Goal: Transaction & Acquisition: Purchase product/service

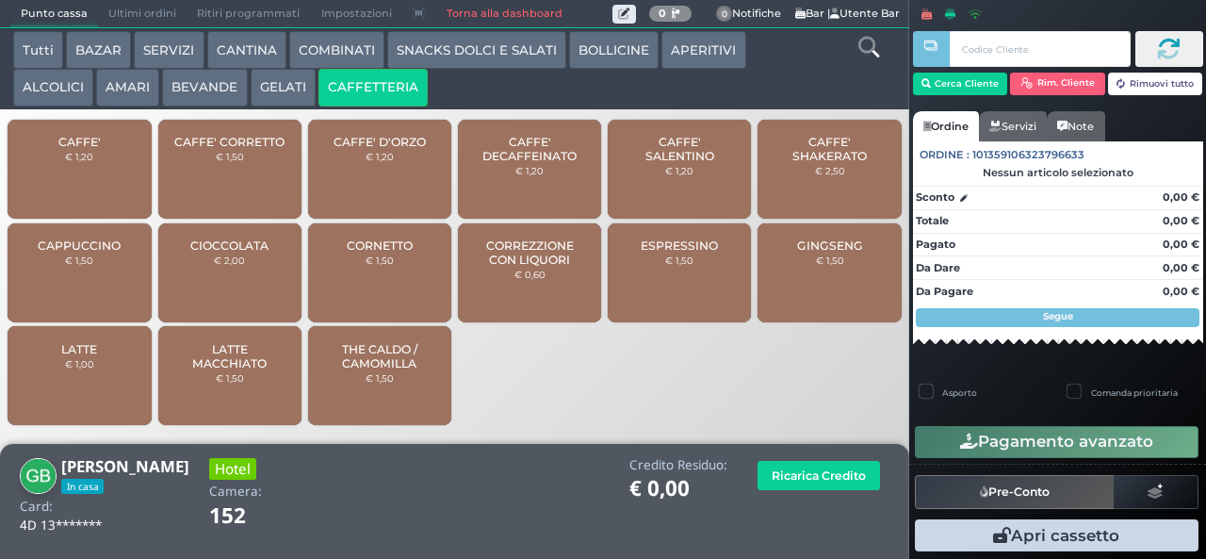
click at [651, 163] on span "CAFFE' SALENTINO" at bounding box center [680, 149] width 112 height 28
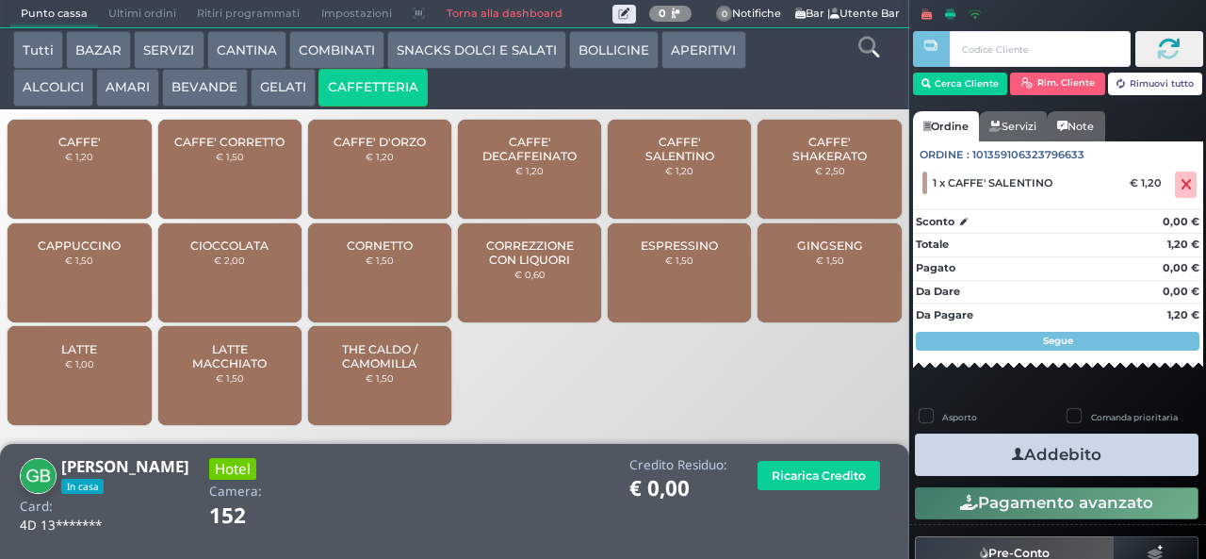
click at [1012, 456] on icon "button" at bounding box center [1018, 455] width 12 height 20
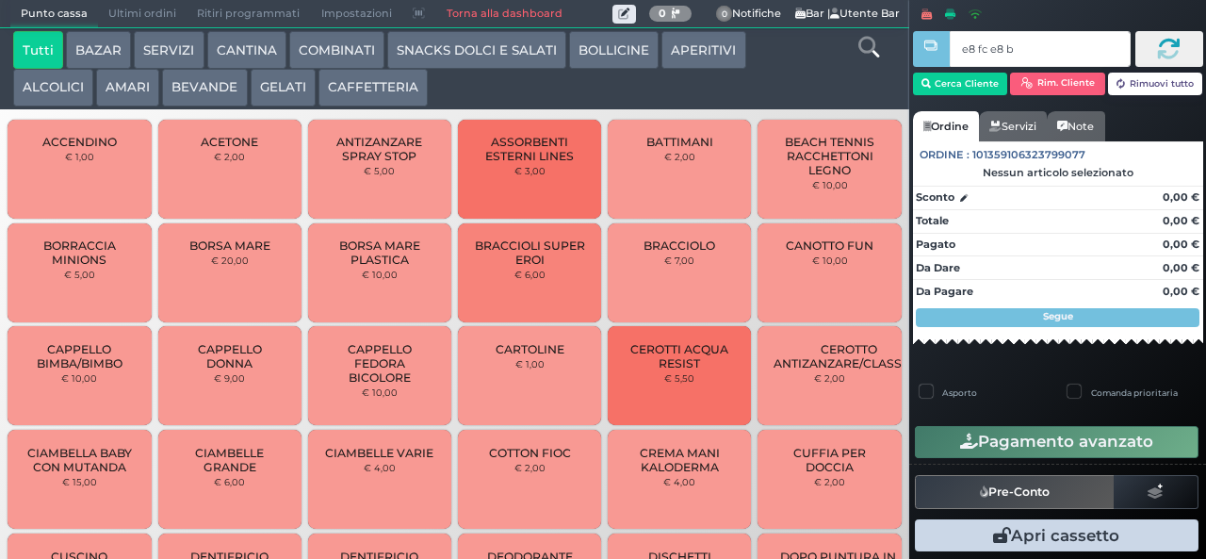
type input "e8 fc e8 b9"
click at [0, 0] on div at bounding box center [0, 0] width 0 height 0
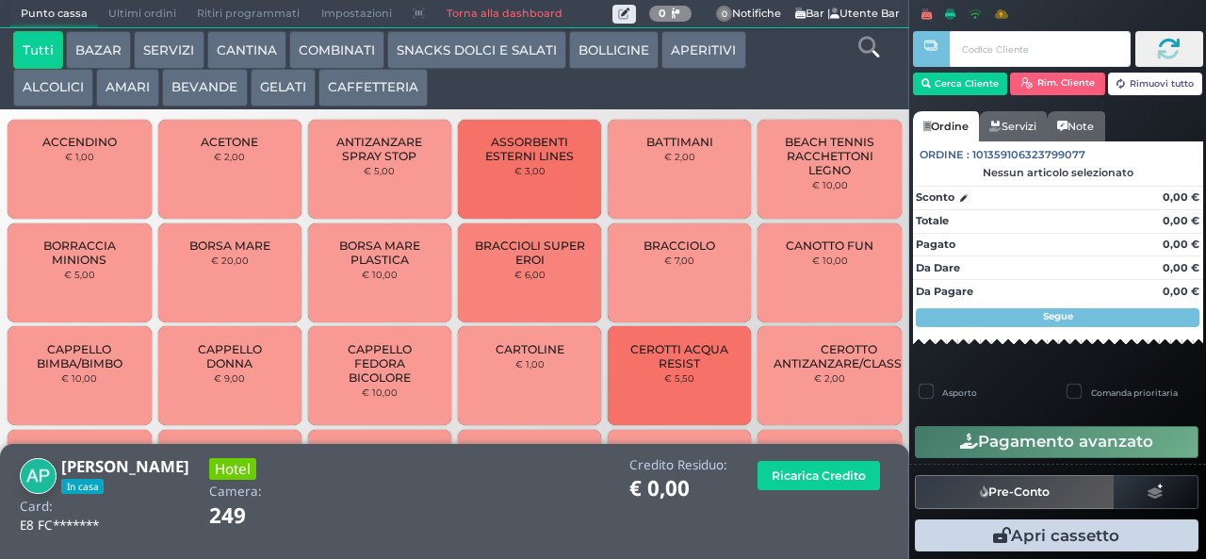
click at [490, 63] on button "SNACKS DOLCI E SALATI" at bounding box center [476, 50] width 179 height 38
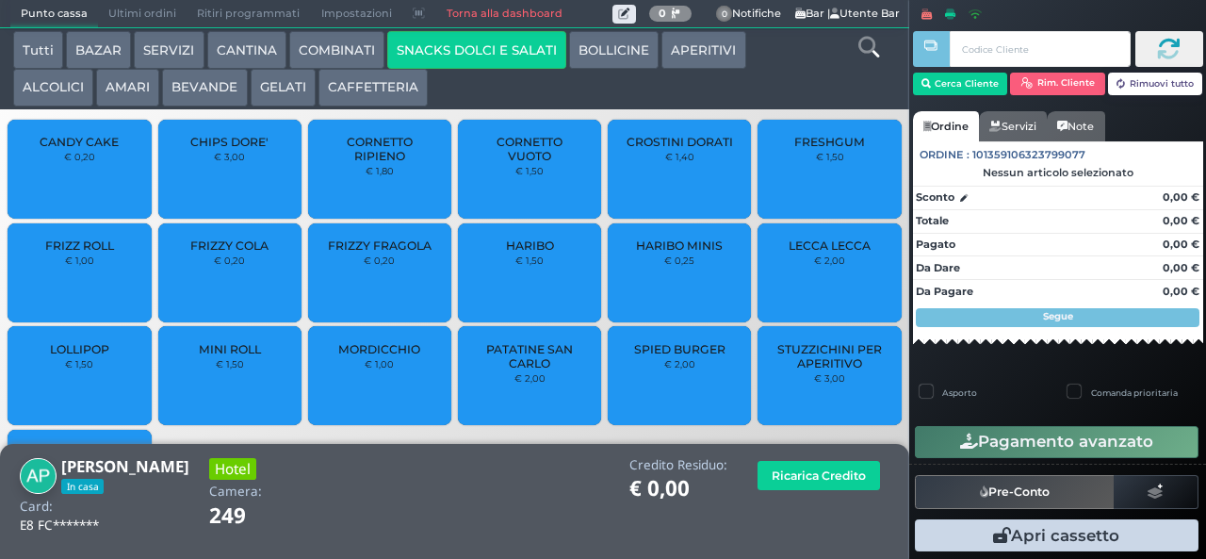
click at [512, 367] on span "PATATINE SAN CARLO" at bounding box center [530, 356] width 112 height 28
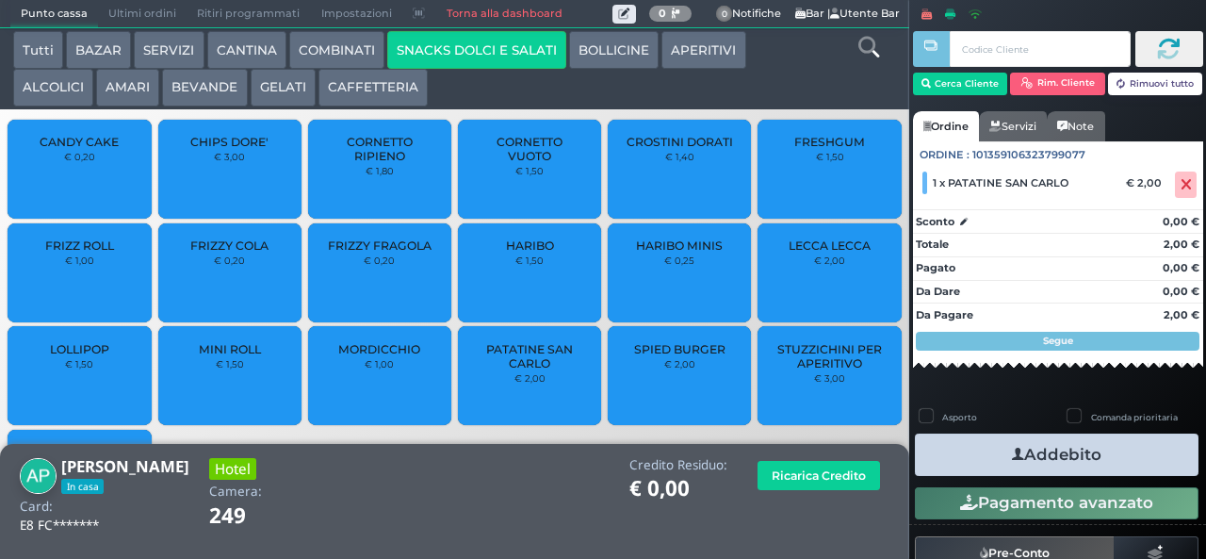
click at [983, 462] on button "Addebito" at bounding box center [1057, 454] width 284 height 42
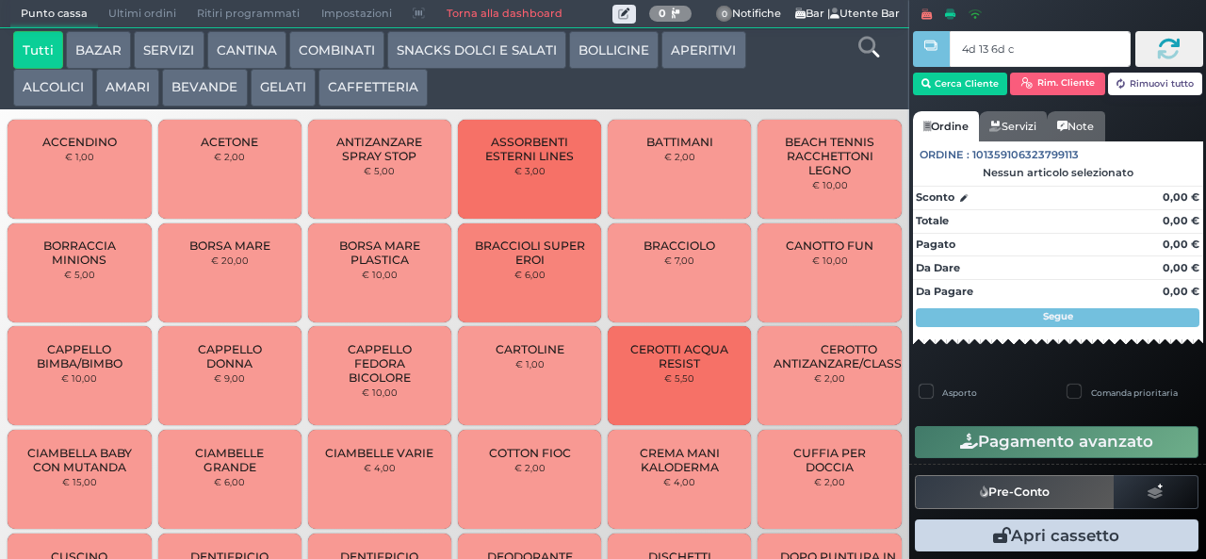
type input "4d 13 6d c3"
click at [0, 0] on div at bounding box center [0, 0] width 0 height 0
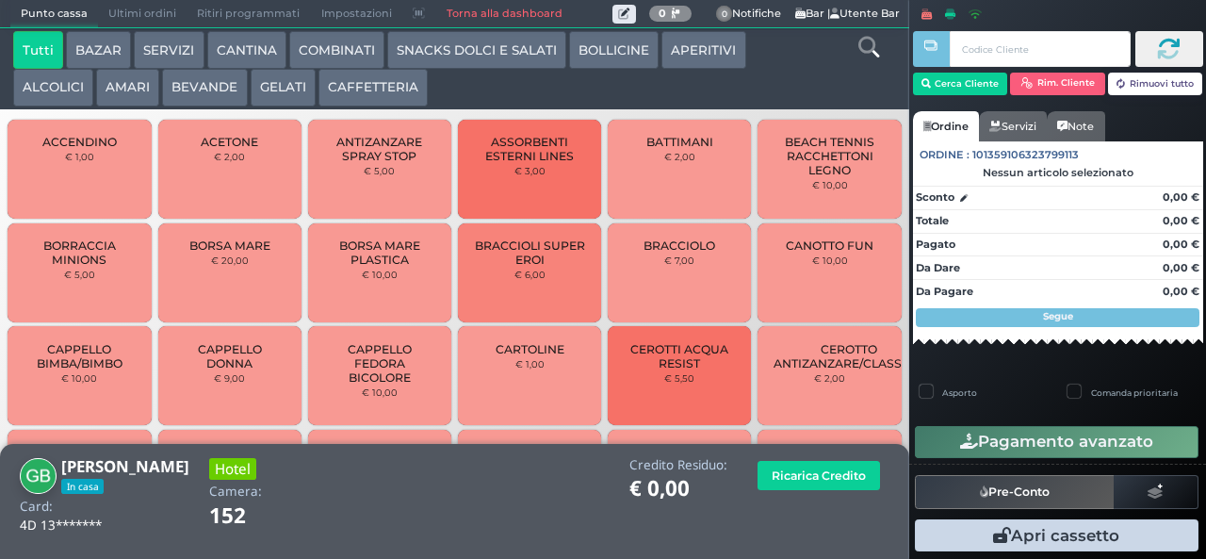
click at [400, 92] on button "CAFFETTERIA" at bounding box center [372, 88] width 109 height 38
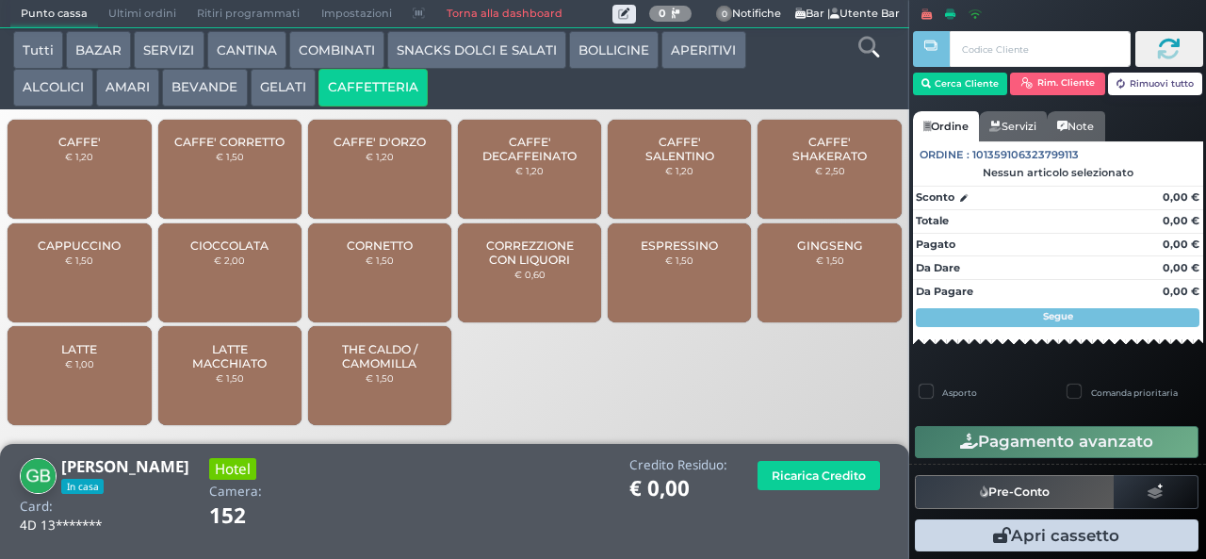
click at [692, 163] on span "CAFFE' SALENTINO" at bounding box center [680, 149] width 112 height 28
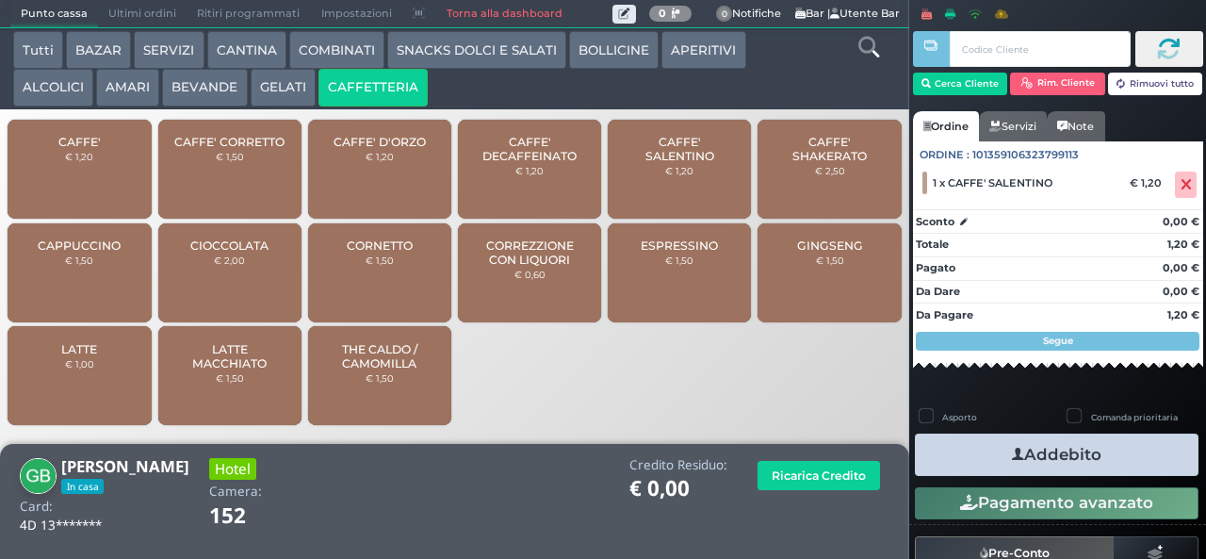
click at [1135, 473] on button "Addebito" at bounding box center [1057, 454] width 284 height 42
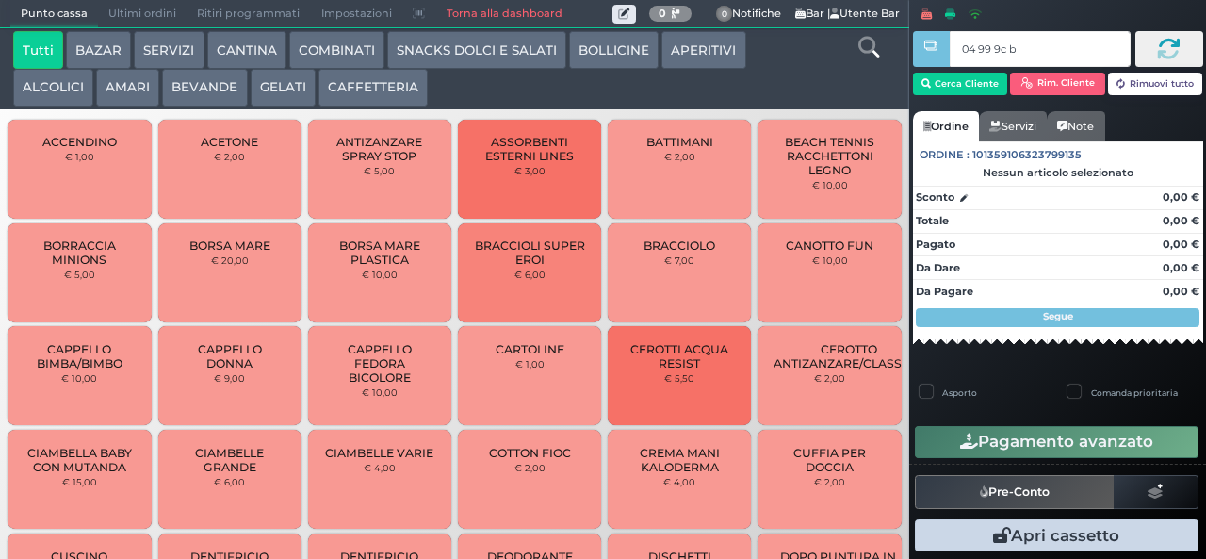
type input "04 99 9c b0"
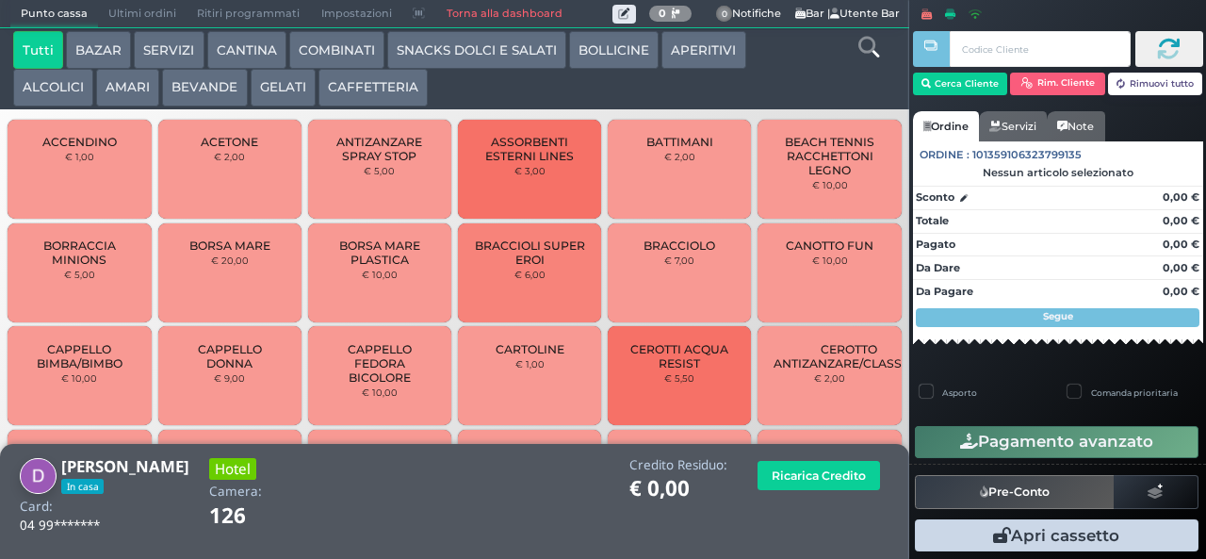
click at [285, 81] on button "GELATI" at bounding box center [283, 88] width 65 height 38
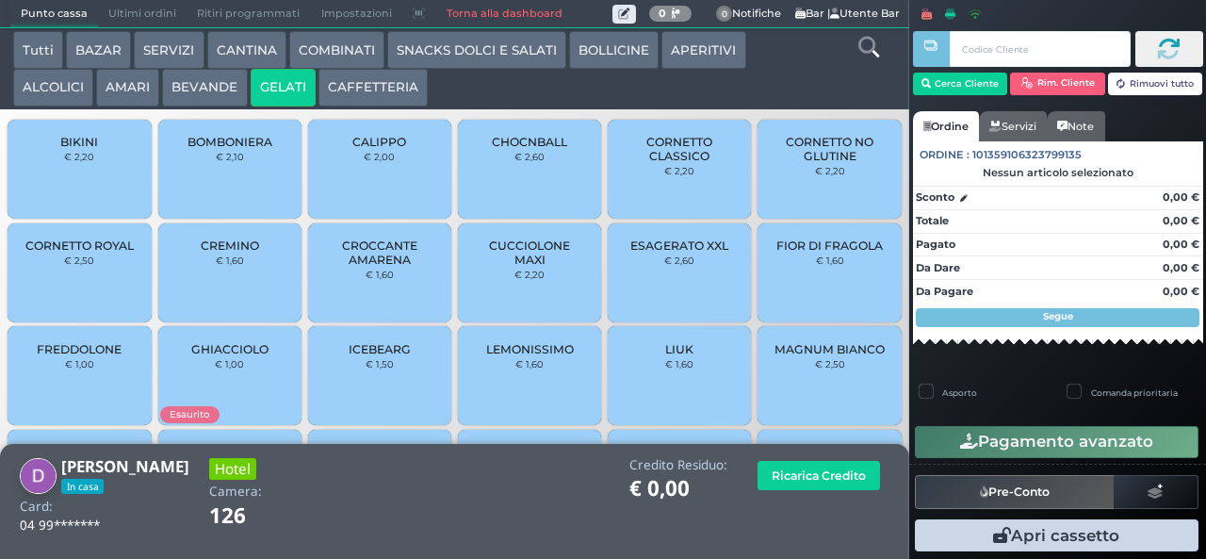
click at [675, 160] on span "CORNETTO CLASSICO" at bounding box center [680, 149] width 112 height 28
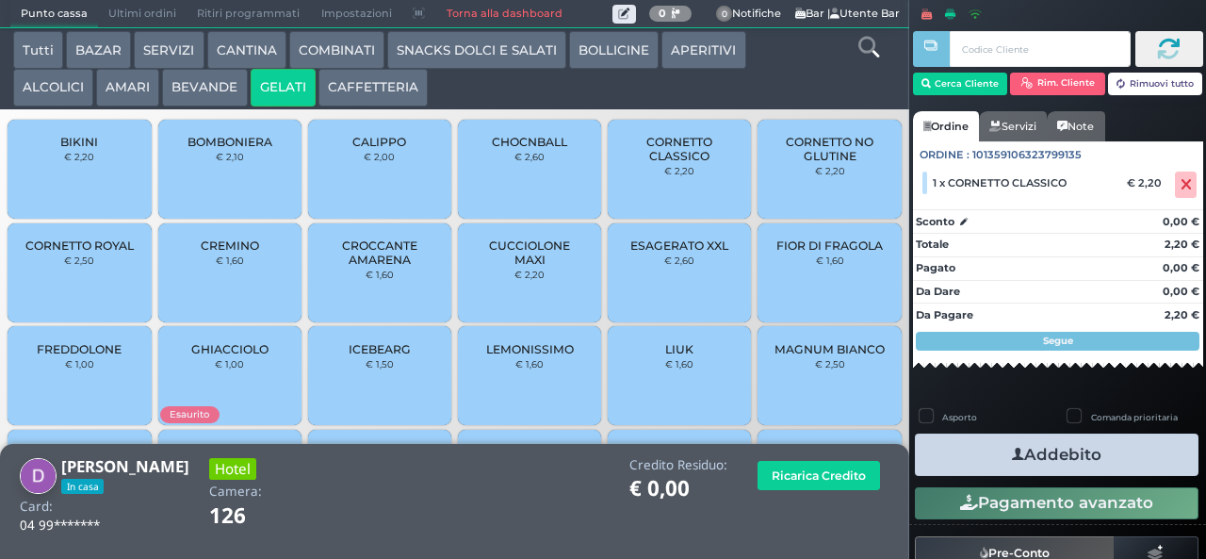
click at [378, 267] on span "CROCCANTE AMARENA" at bounding box center [380, 252] width 112 height 28
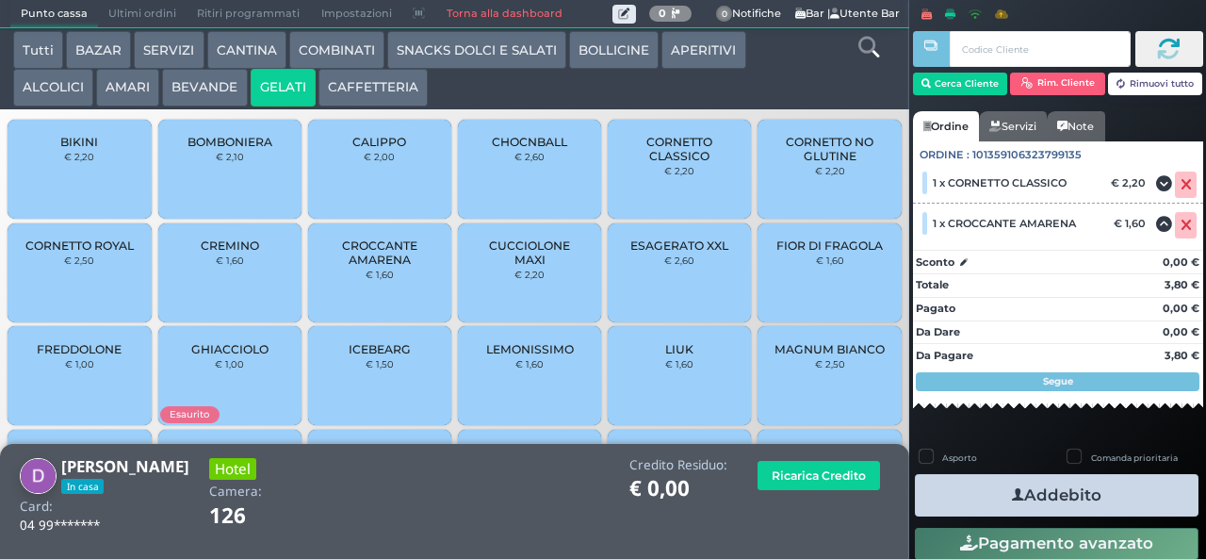
click at [978, 490] on button "Addebito" at bounding box center [1057, 495] width 284 height 42
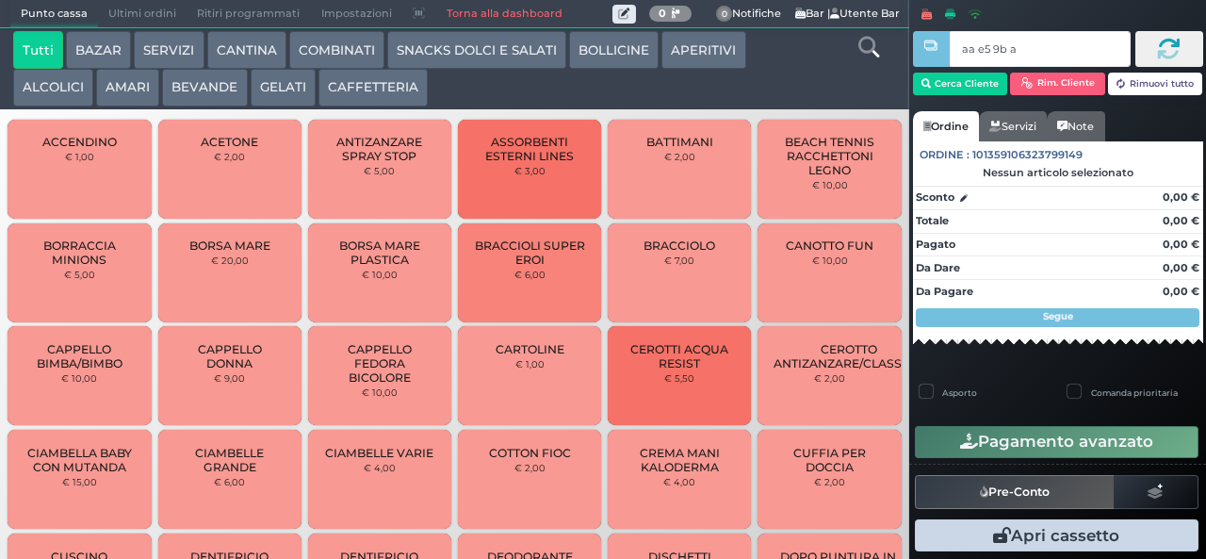
type input "aa e5 9b a4"
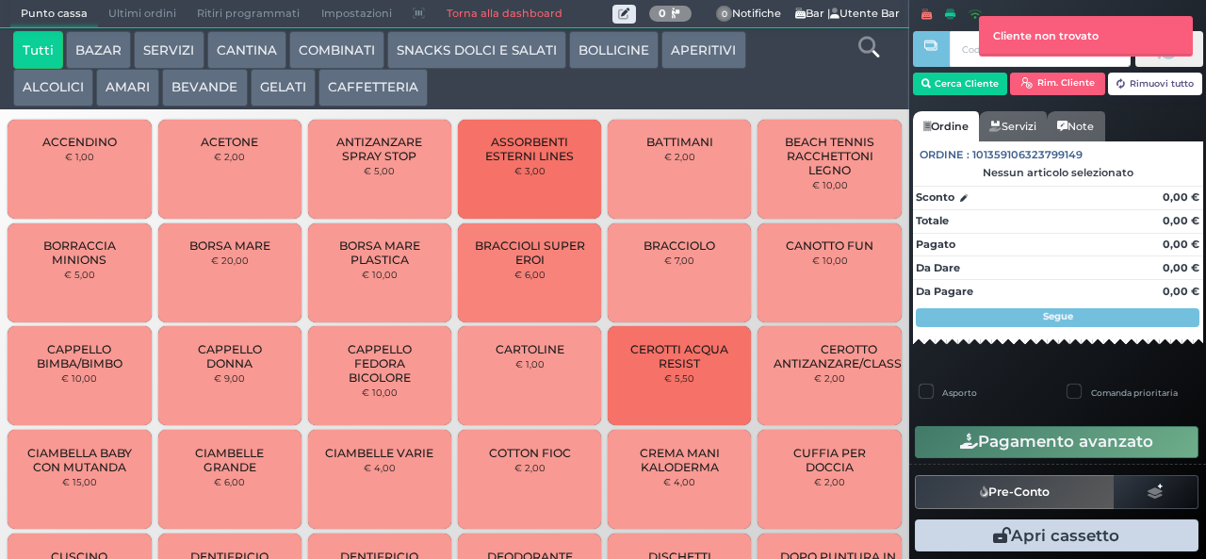
click at [277, 81] on button "GELATI" at bounding box center [283, 88] width 65 height 38
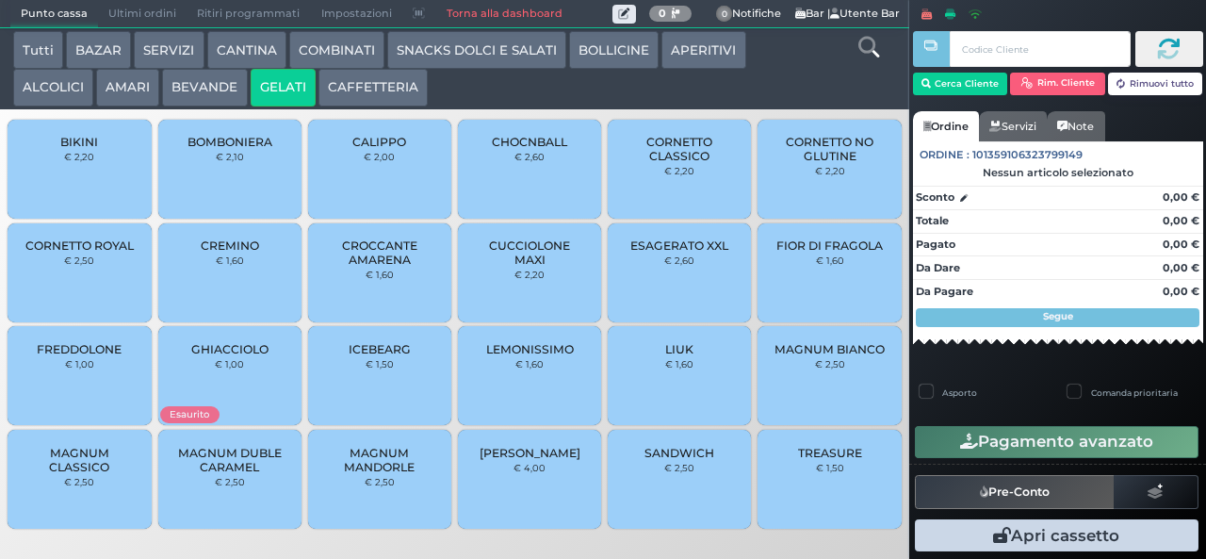
click at [689, 163] on span "CORNETTO CLASSICO" at bounding box center [680, 149] width 112 height 28
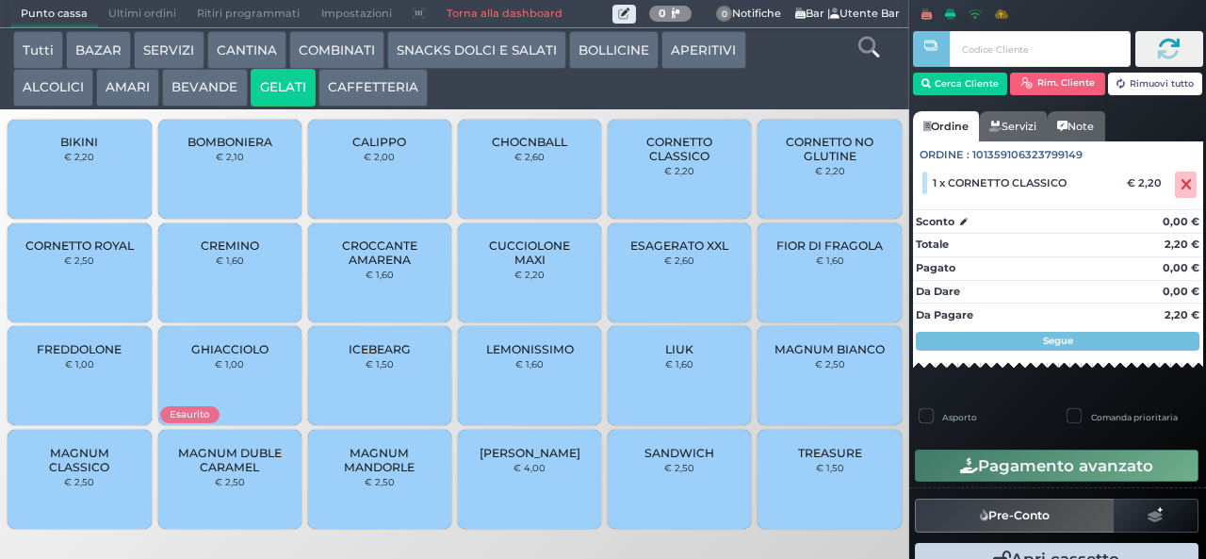
click at [680, 163] on span "CORNETTO CLASSICO" at bounding box center [680, 149] width 112 height 28
click at [1181, 185] on icon at bounding box center [1186, 185] width 11 height 1
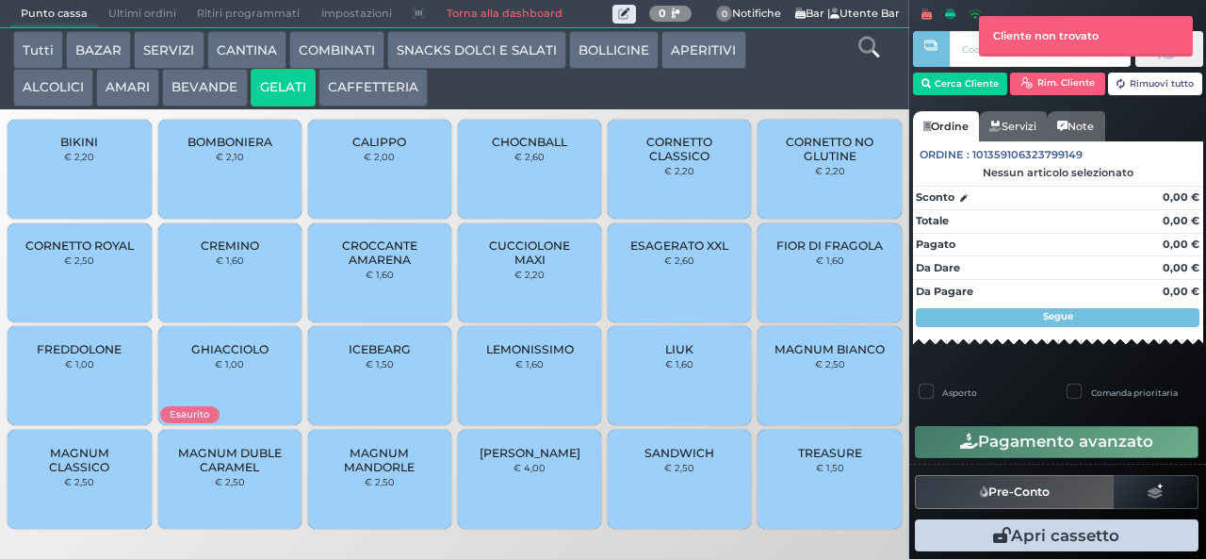
click at [675, 163] on span "CORNETTO CLASSICO" at bounding box center [680, 149] width 112 height 28
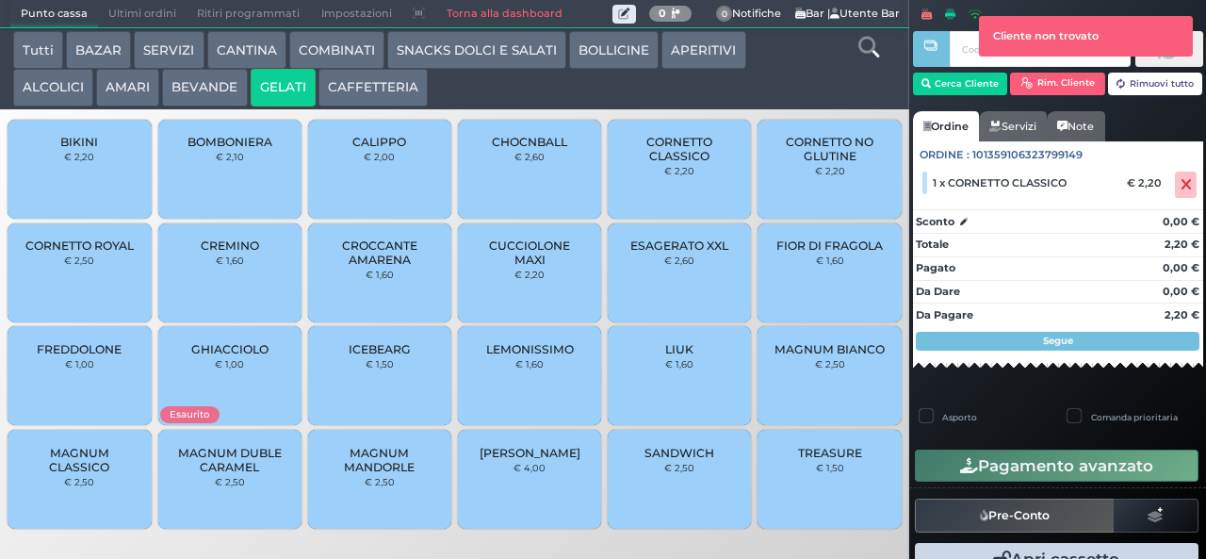
click at [674, 163] on span "CORNETTO CLASSICO" at bounding box center [680, 149] width 112 height 28
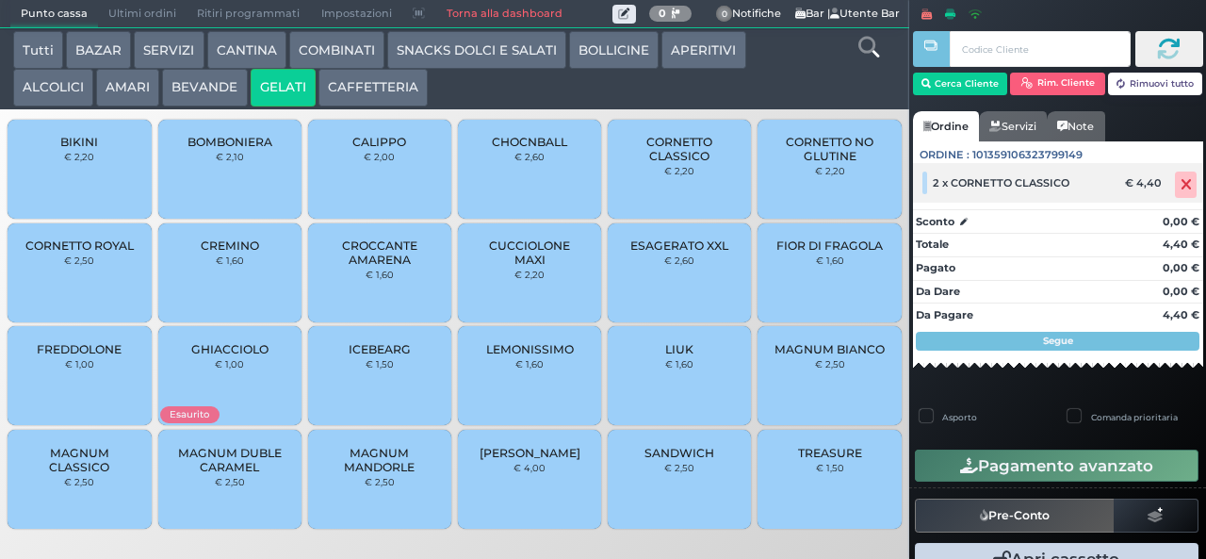
click at [1181, 185] on icon at bounding box center [1186, 185] width 11 height 1
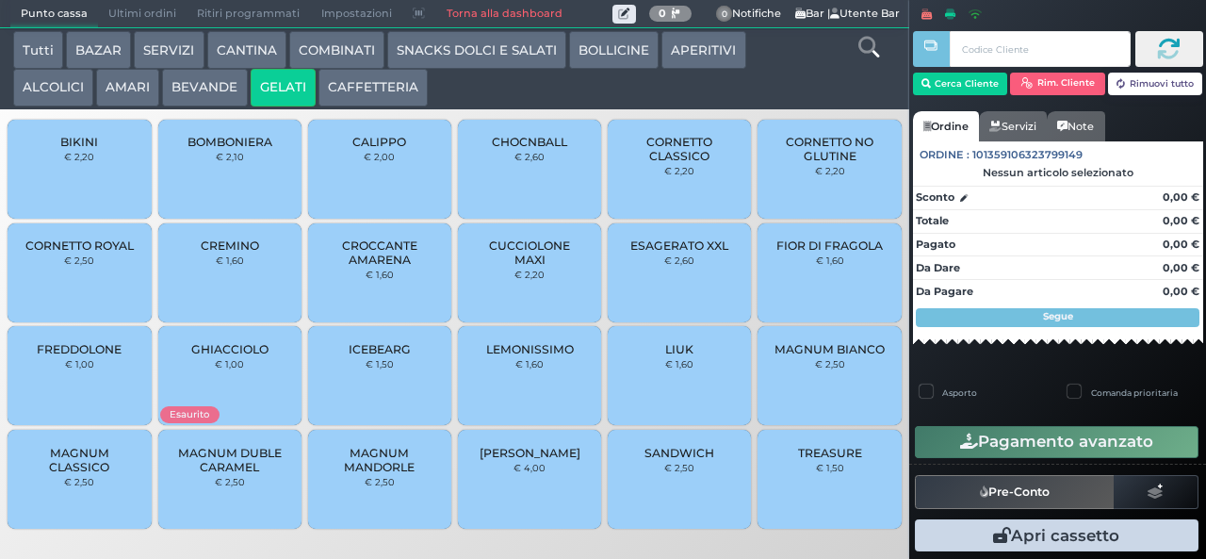
click at [931, 66] on div at bounding box center [931, 266] width 4 height 533
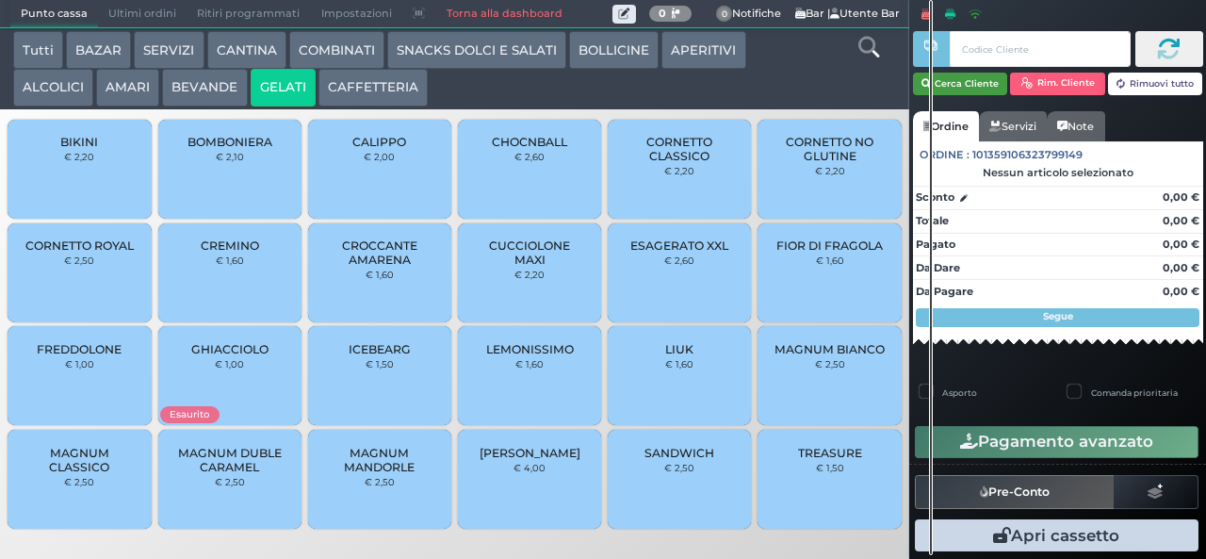
click at [959, 82] on button "Cerca Cliente" at bounding box center [960, 84] width 95 height 23
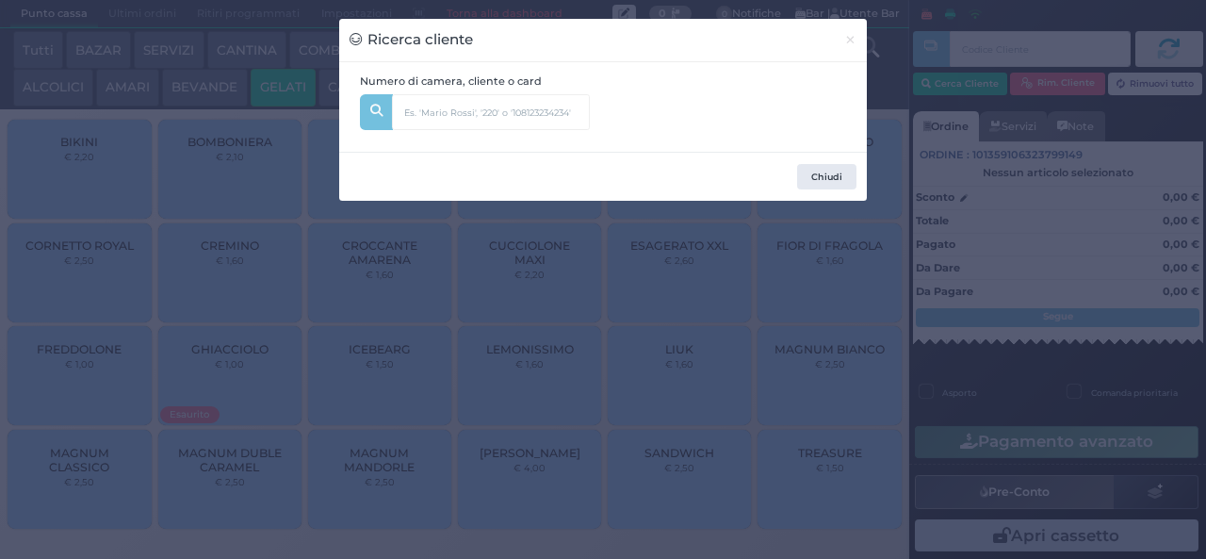
click at [500, 145] on div "Numero di camera, cliente o card" at bounding box center [603, 107] width 528 height 90
click at [424, 113] on input "text" at bounding box center [491, 112] width 198 height 36
type input "112"
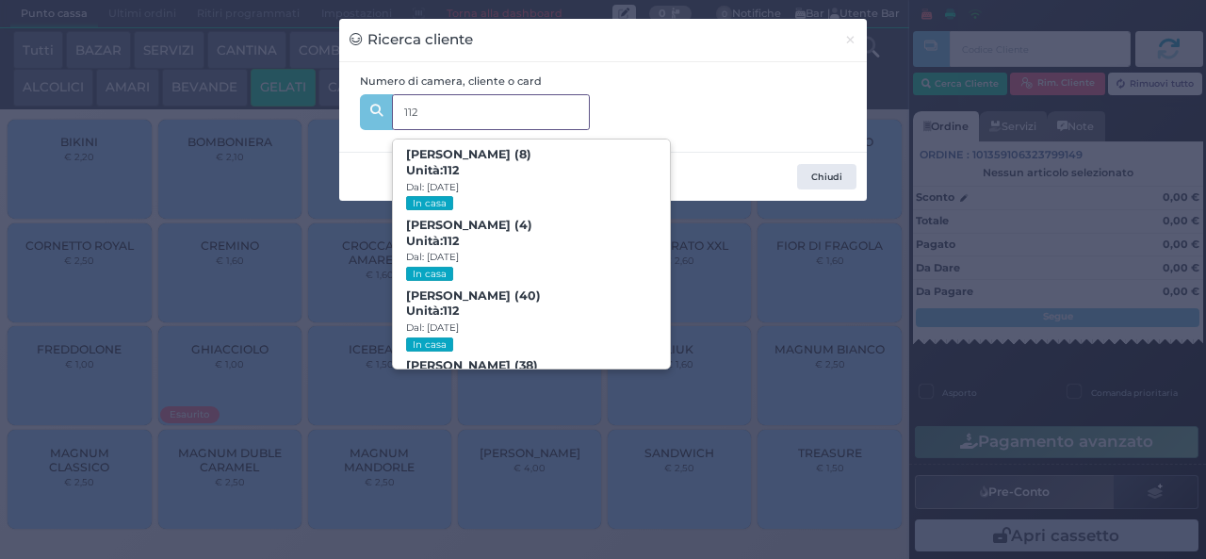
scroll to position [86, 0]
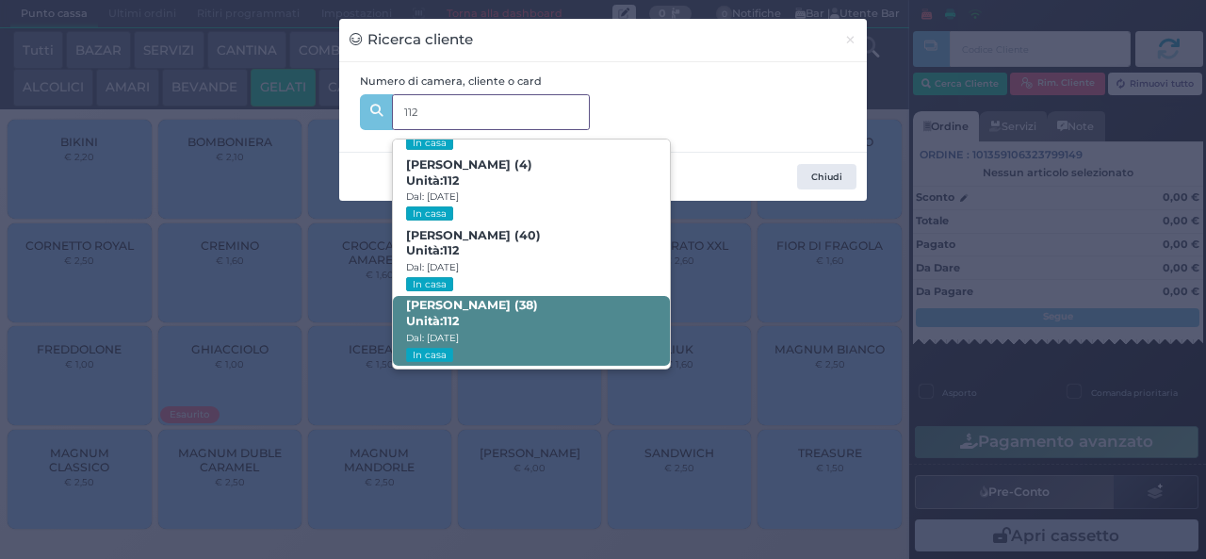
click at [458, 324] on strong "112" at bounding box center [451, 321] width 16 height 14
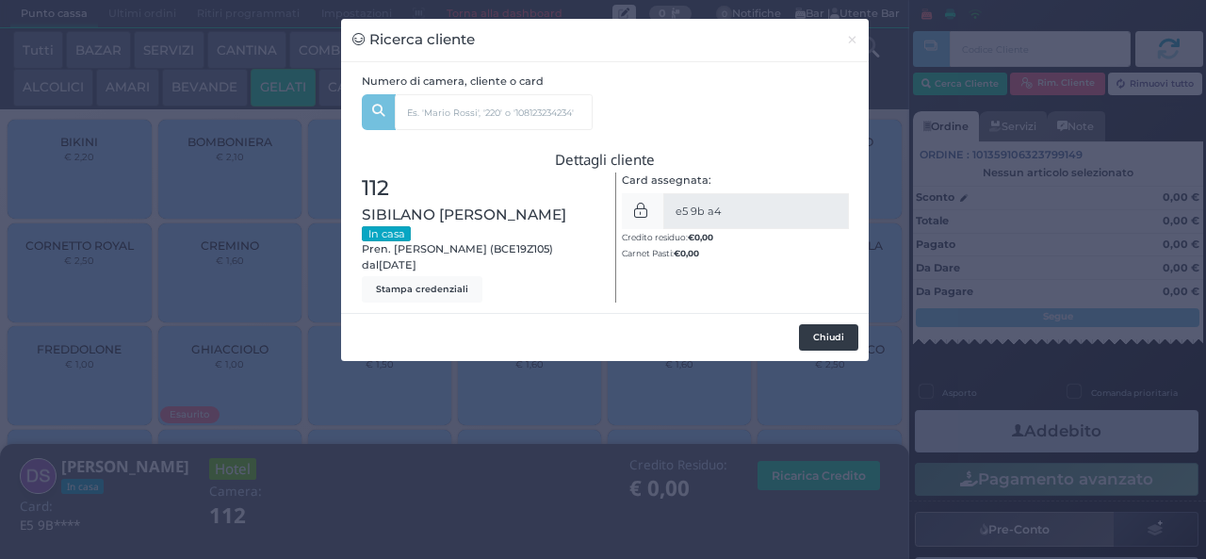
click at [833, 324] on button "Chiudi" at bounding box center [828, 337] width 59 height 26
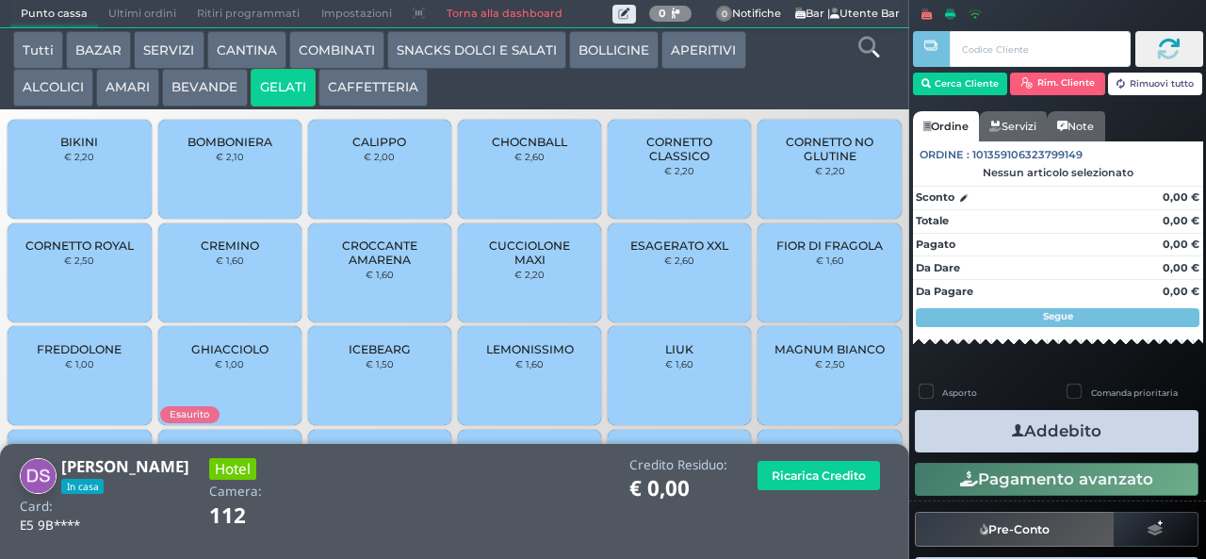
click at [660, 163] on span "CORNETTO CLASSICO" at bounding box center [680, 149] width 112 height 28
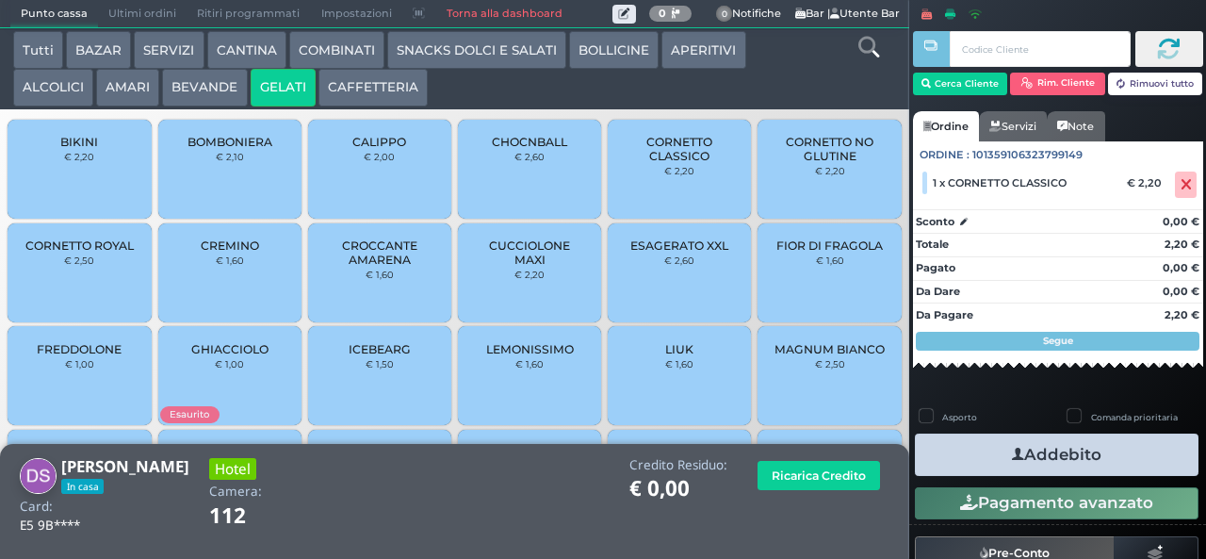
click at [657, 163] on span "CORNETTO CLASSICO" at bounding box center [680, 149] width 112 height 28
click at [1103, 462] on button "Addebito" at bounding box center [1057, 454] width 284 height 42
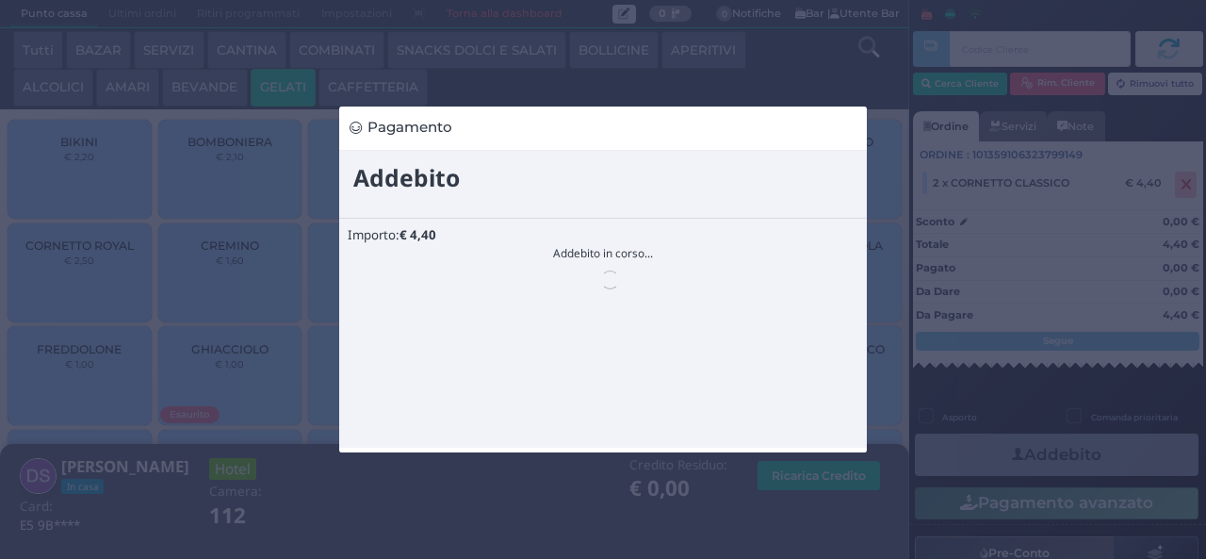
scroll to position [0, 0]
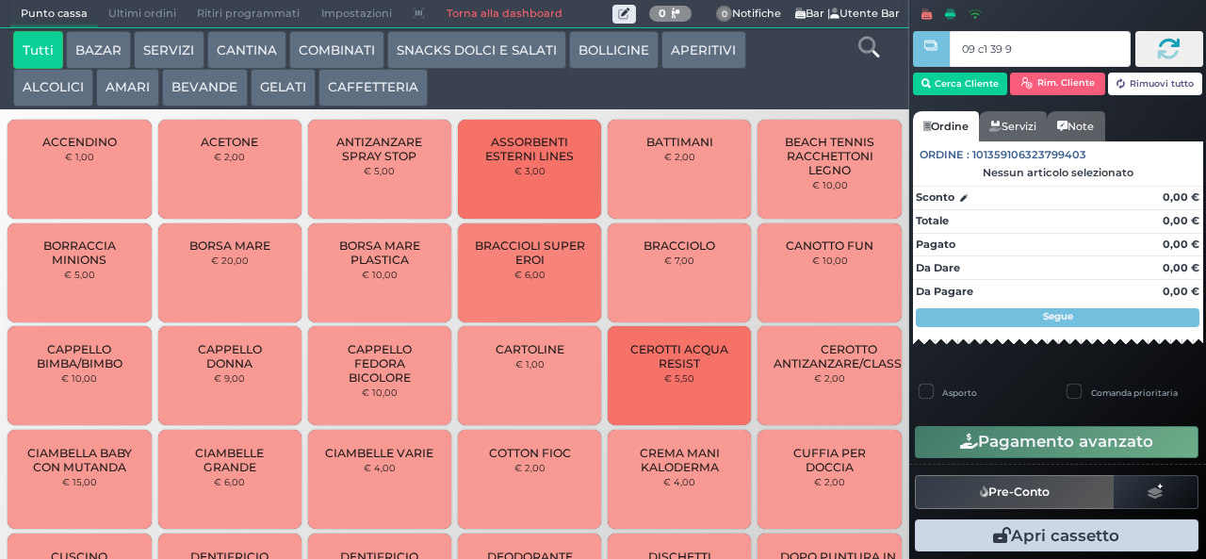
type input "09 c1 39 95"
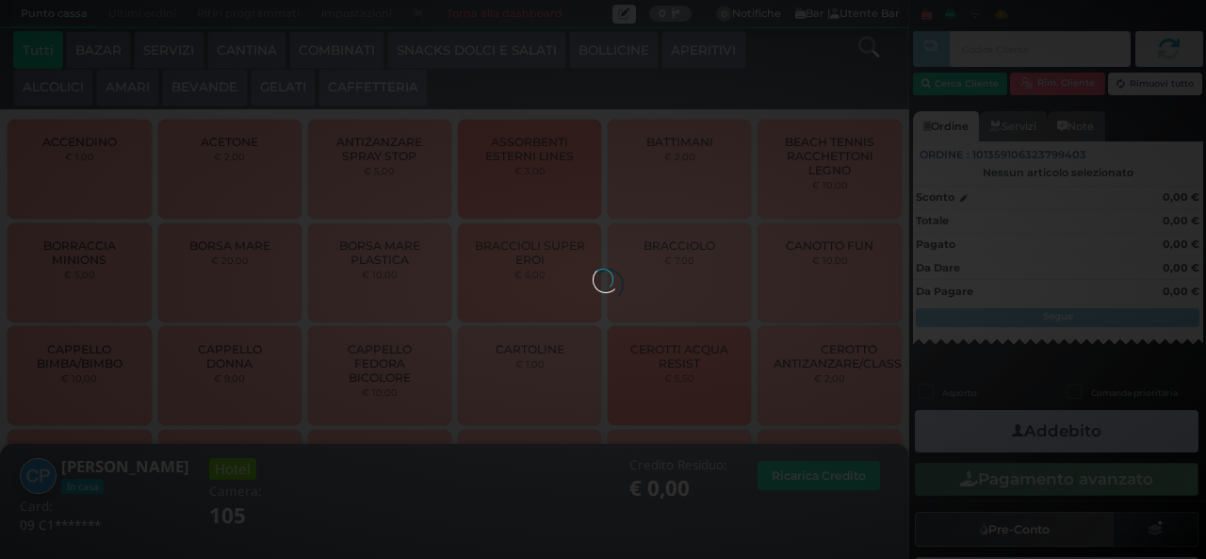
click at [481, 66] on button "SNACKS DOLCI E SALATI" at bounding box center [476, 50] width 179 height 38
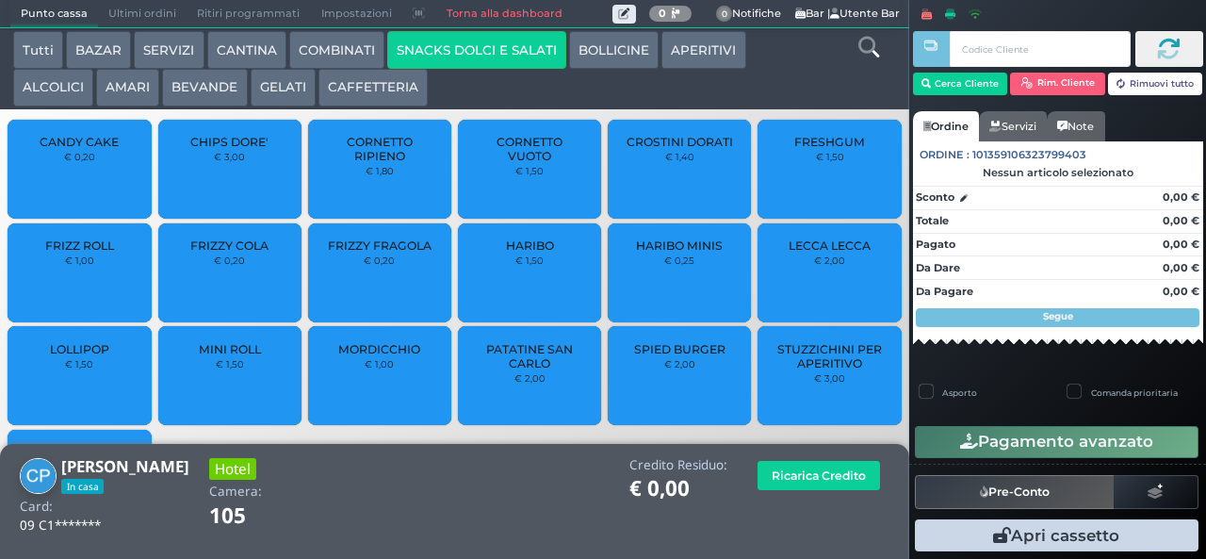
click at [296, 85] on button "GELATI" at bounding box center [283, 88] width 65 height 38
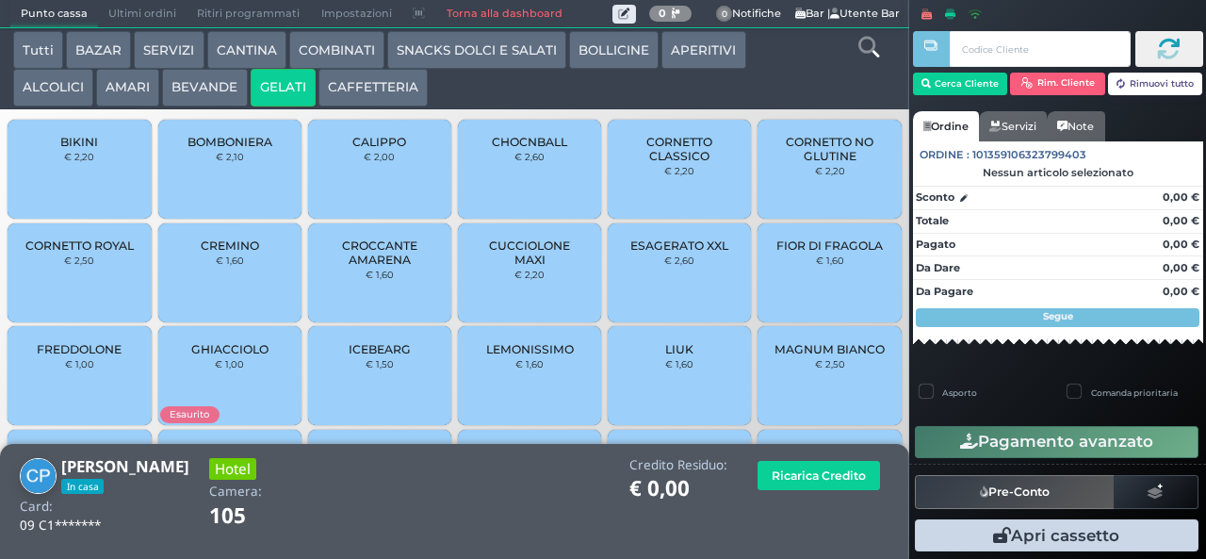
click at [156, 93] on button "AMARI" at bounding box center [127, 88] width 63 height 38
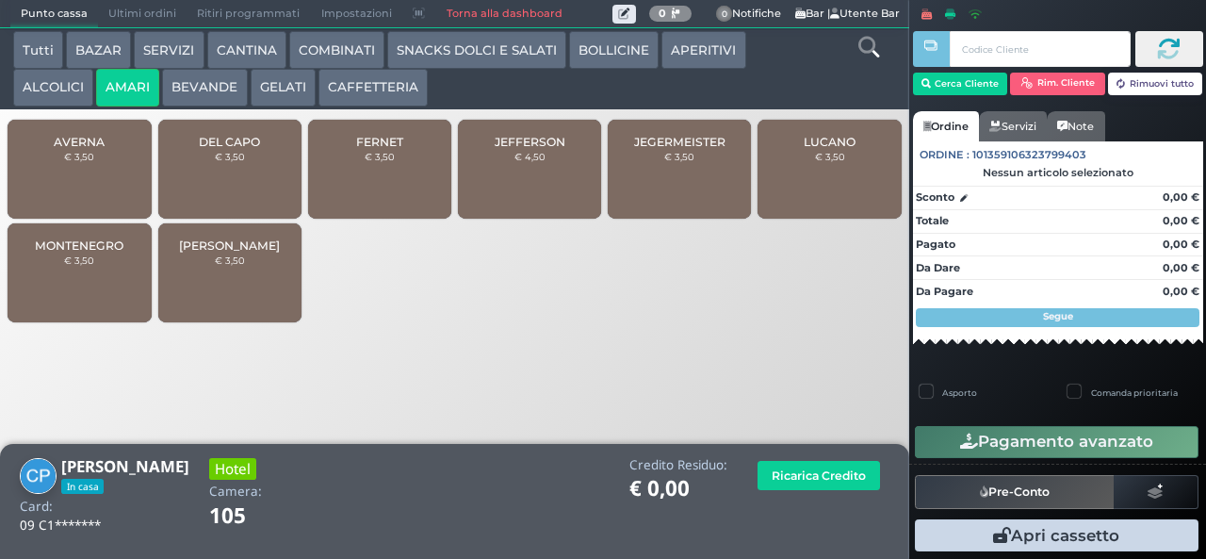
click at [538, 51] on button "SNACKS DOLCI E SALATI" at bounding box center [476, 50] width 179 height 38
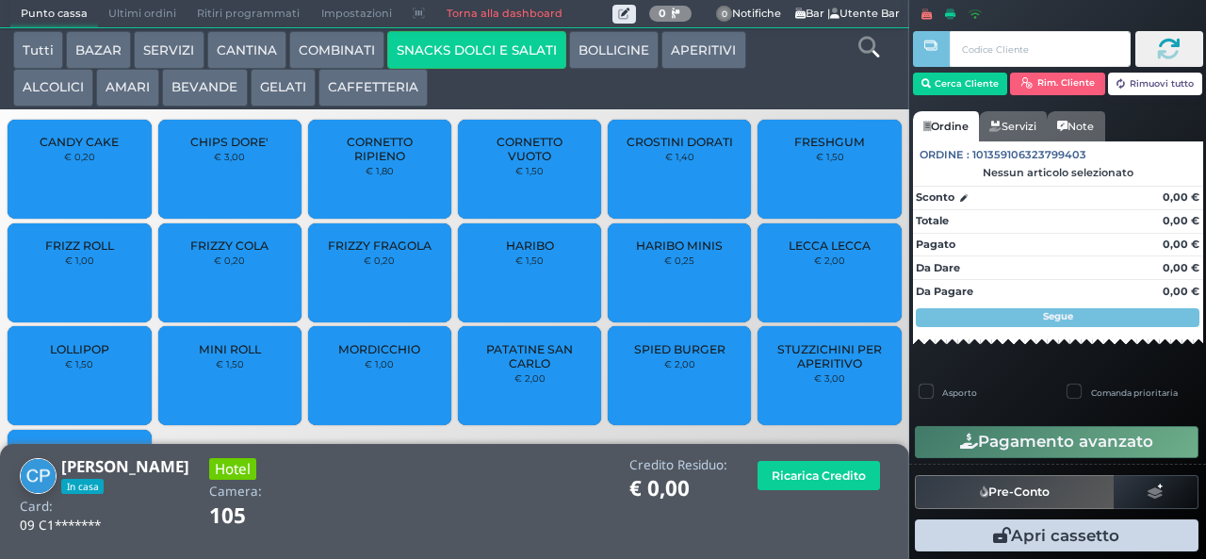
click at [237, 266] on small "€ 0,20" at bounding box center [229, 259] width 31 height 11
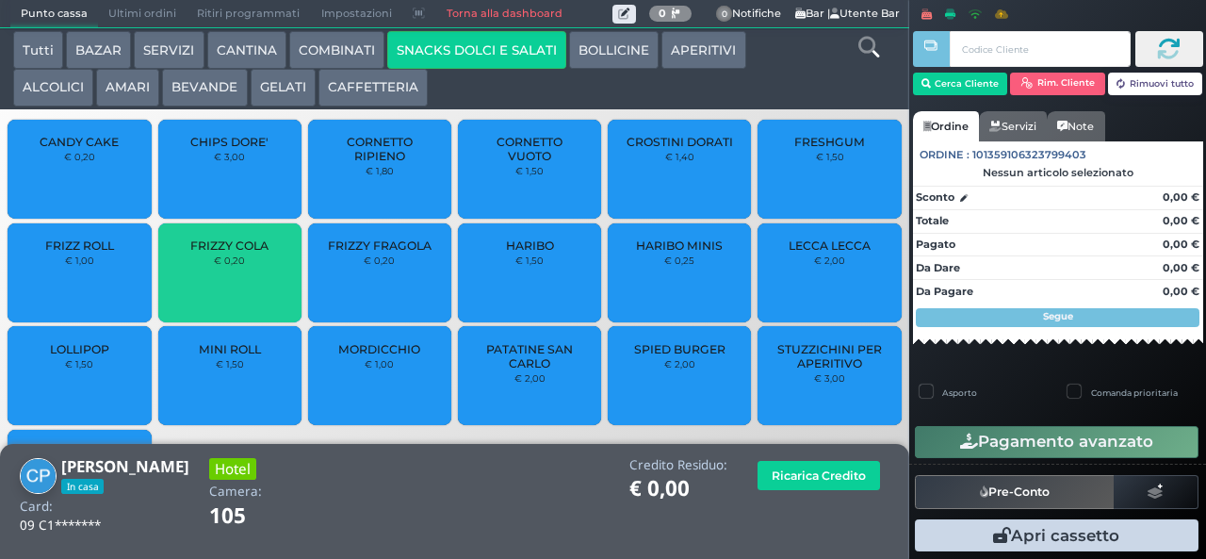
click at [236, 286] on div "FRIZZY COLA € 0,20" at bounding box center [229, 272] width 143 height 99
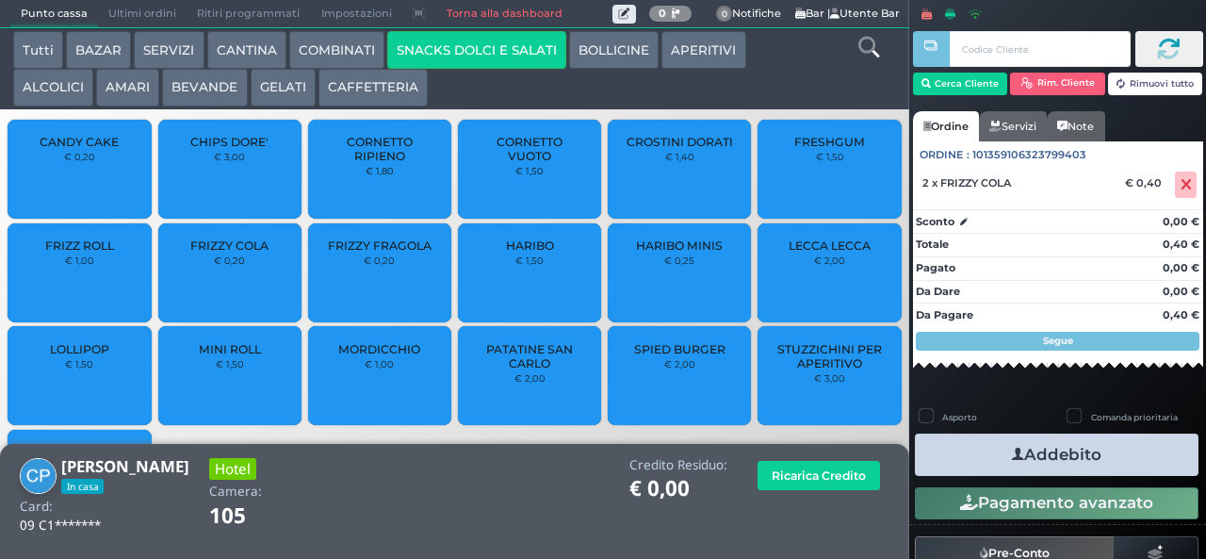
click at [240, 149] on span "CHIPS DORE'" at bounding box center [229, 142] width 78 height 14
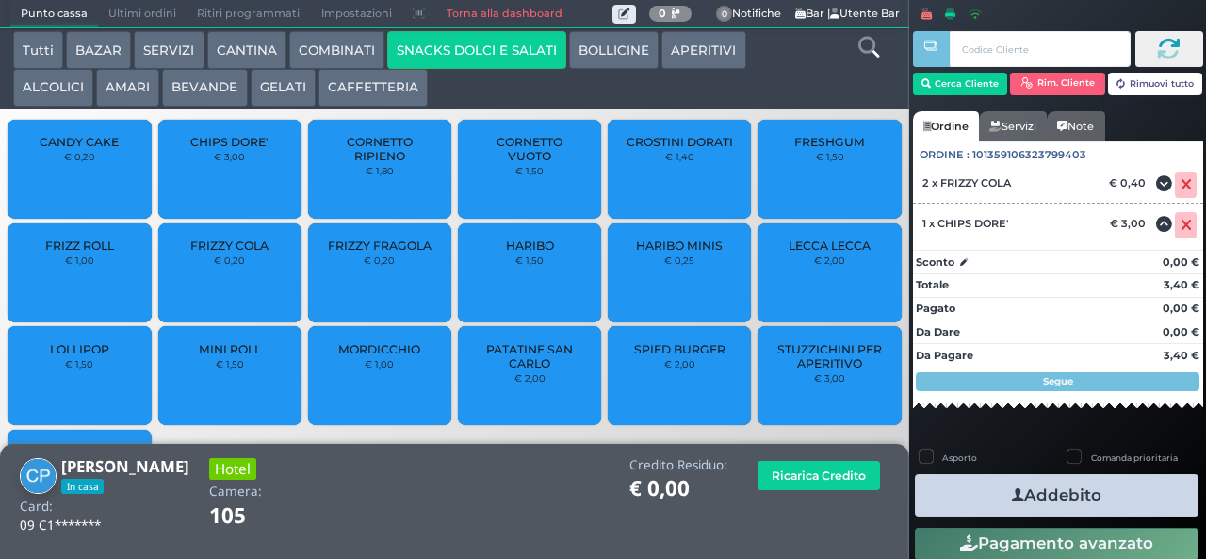
click at [194, 83] on button "BEVANDE" at bounding box center [204, 88] width 85 height 38
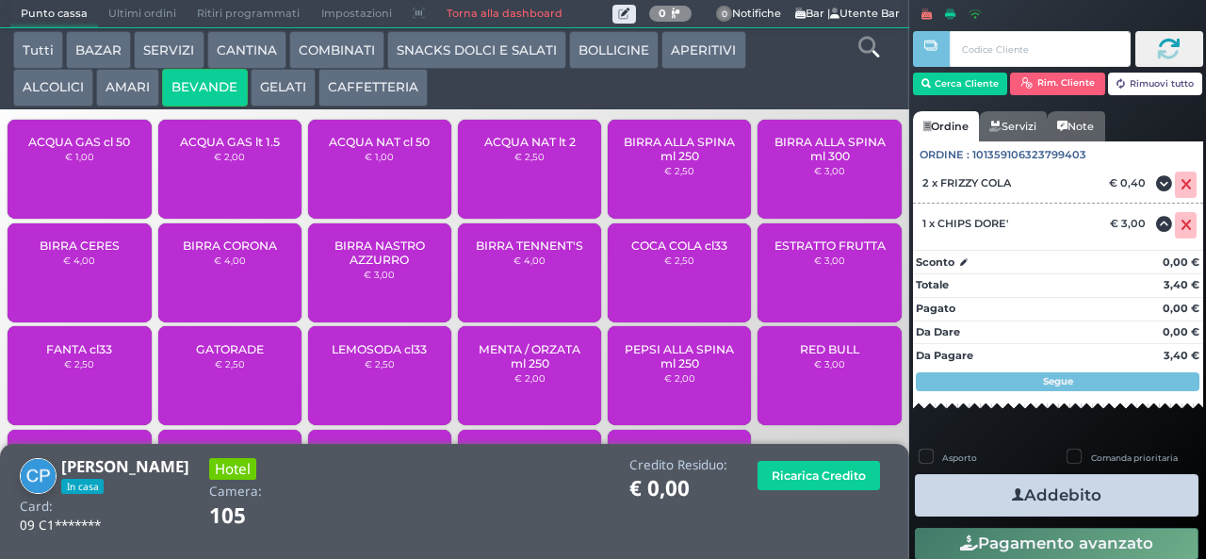
click at [93, 149] on span "ACQUA GAS cl 50" at bounding box center [79, 142] width 102 height 14
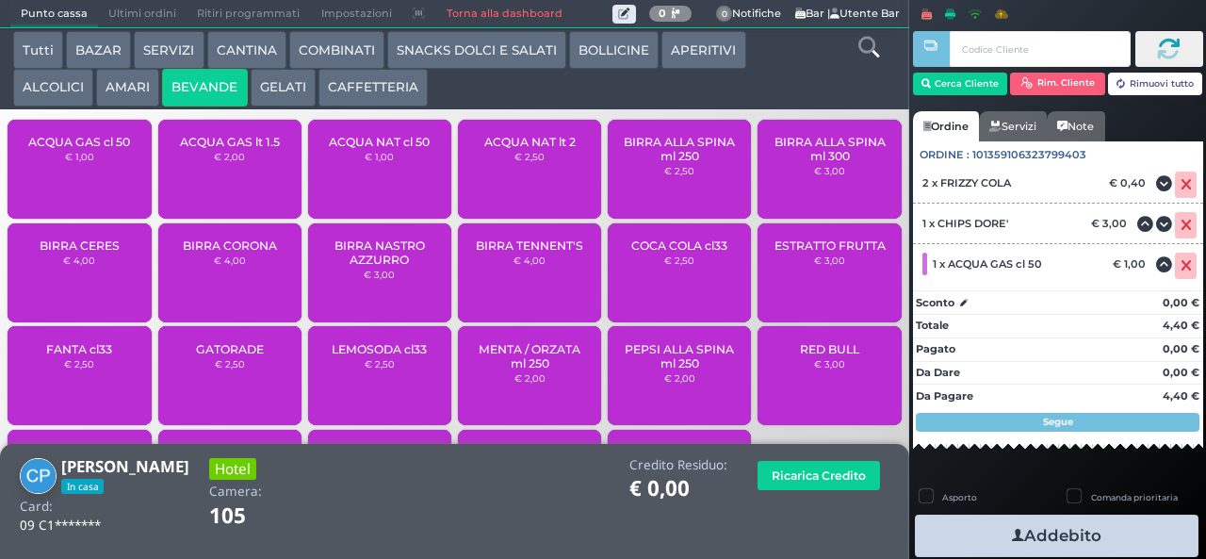
click at [367, 149] on span "ACQUA NAT cl 50" at bounding box center [379, 142] width 101 height 14
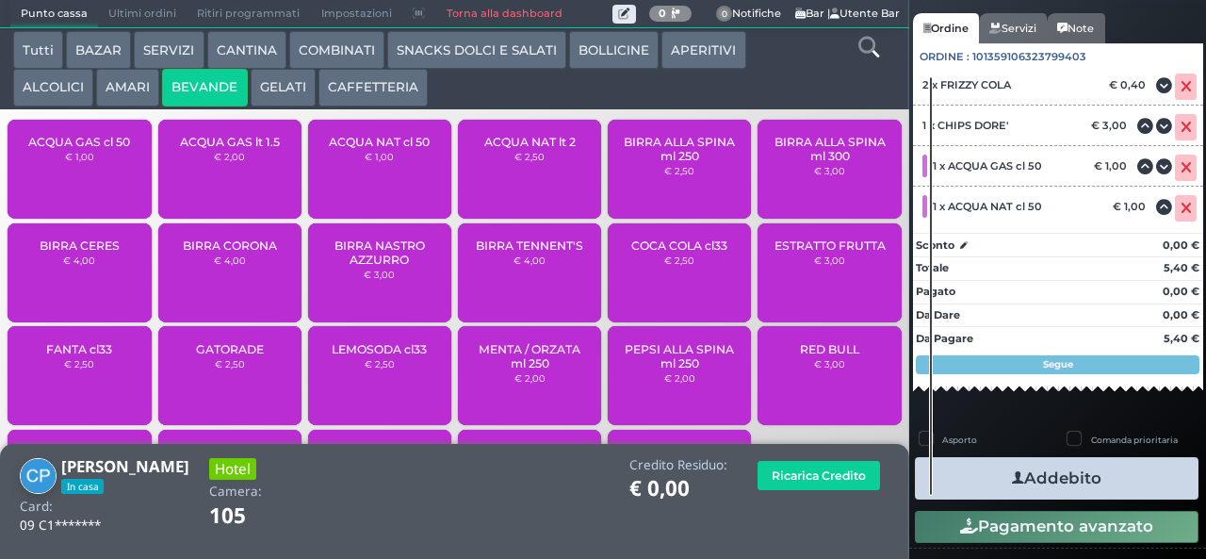
scroll to position [150, 0]
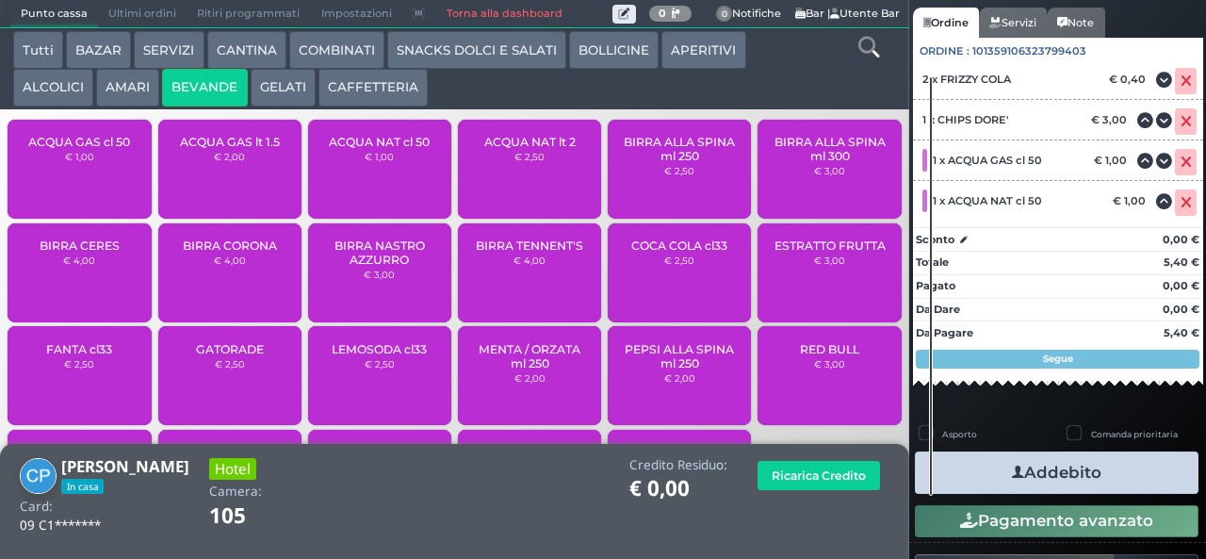
click at [1129, 471] on button "Addebito" at bounding box center [1057, 472] width 284 height 42
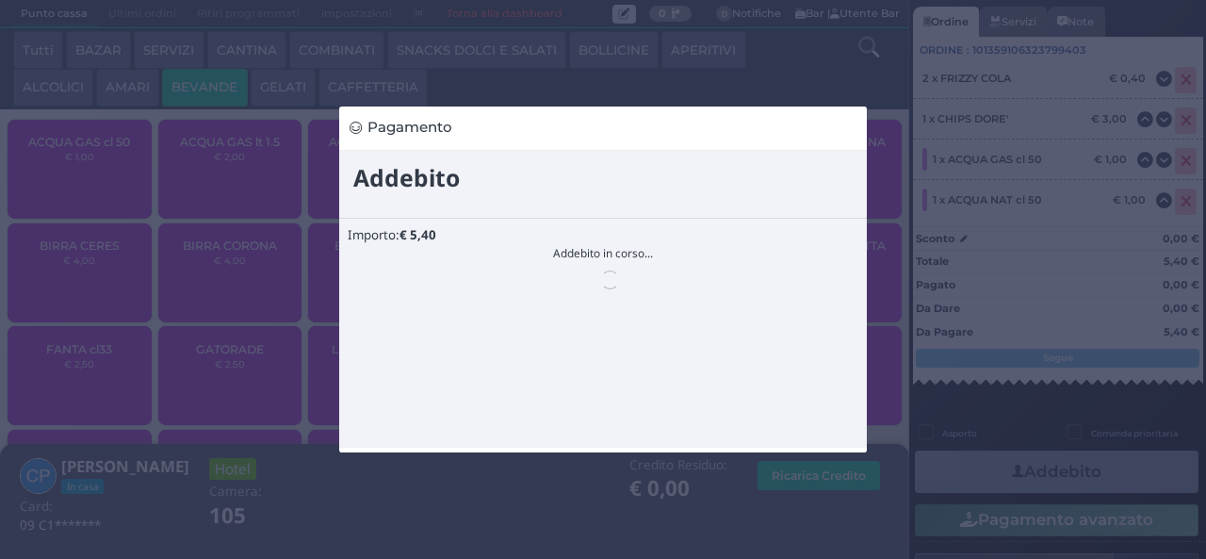
scroll to position [0, 0]
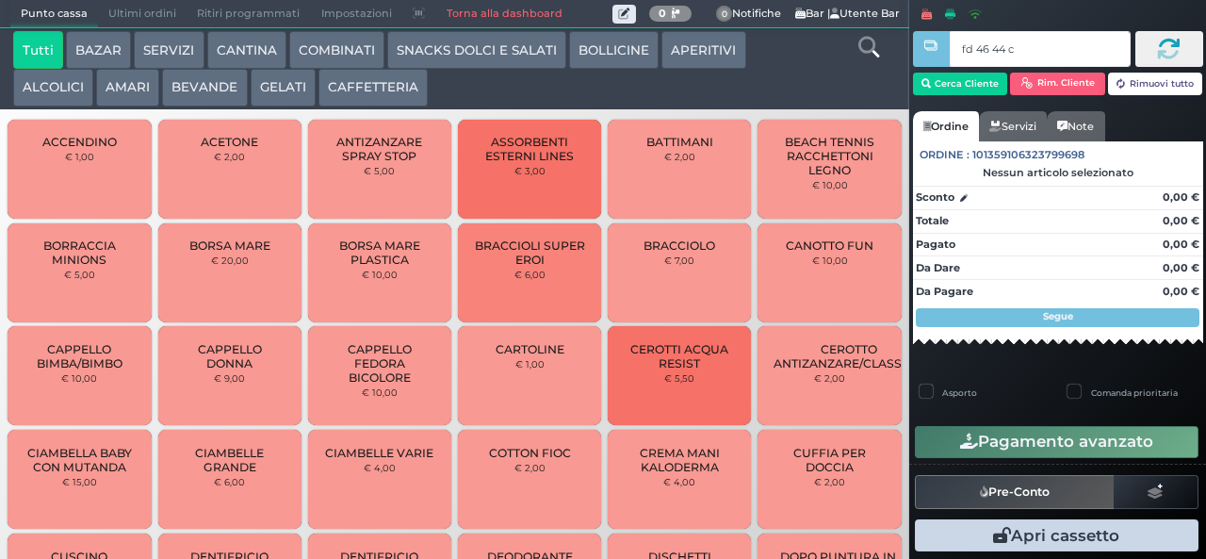
type input "fd 46 44 c3"
click at [0, 0] on div at bounding box center [0, 0] width 0 height 0
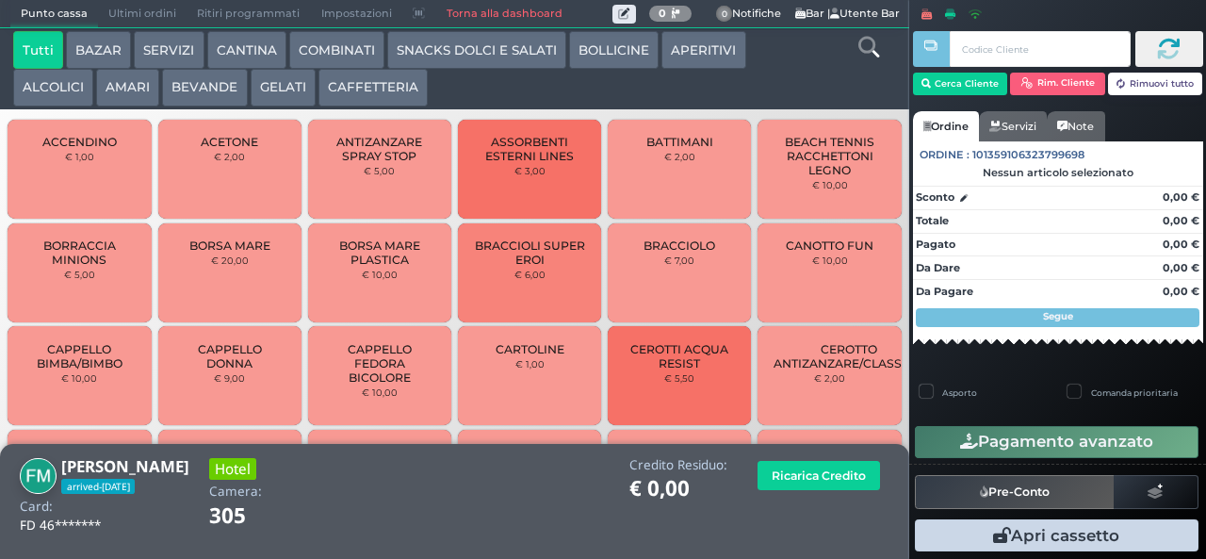
click at [514, 33] on button "SNACKS DOLCI E SALATI" at bounding box center [476, 50] width 179 height 38
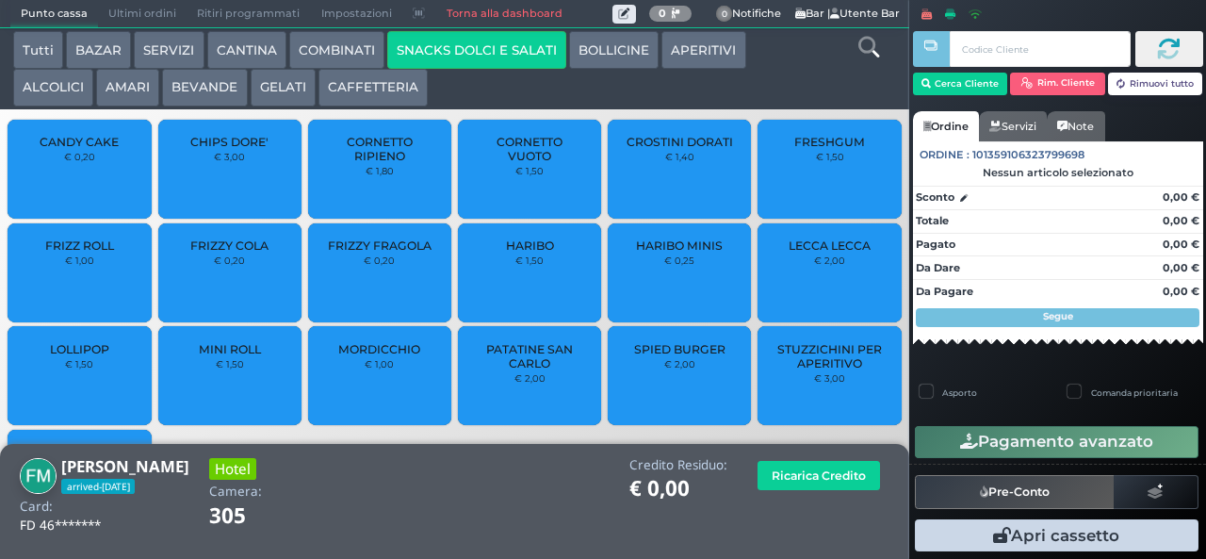
click at [538, 369] on span "PATATINE SAN CARLO" at bounding box center [530, 356] width 112 height 28
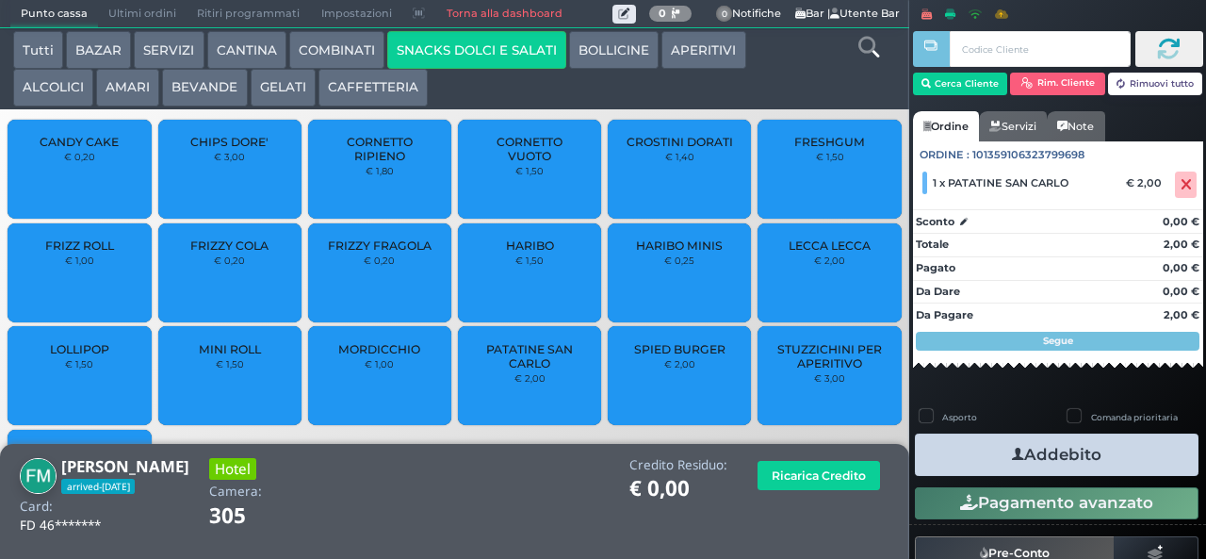
click at [1067, 457] on button "Addebito" at bounding box center [1057, 454] width 284 height 42
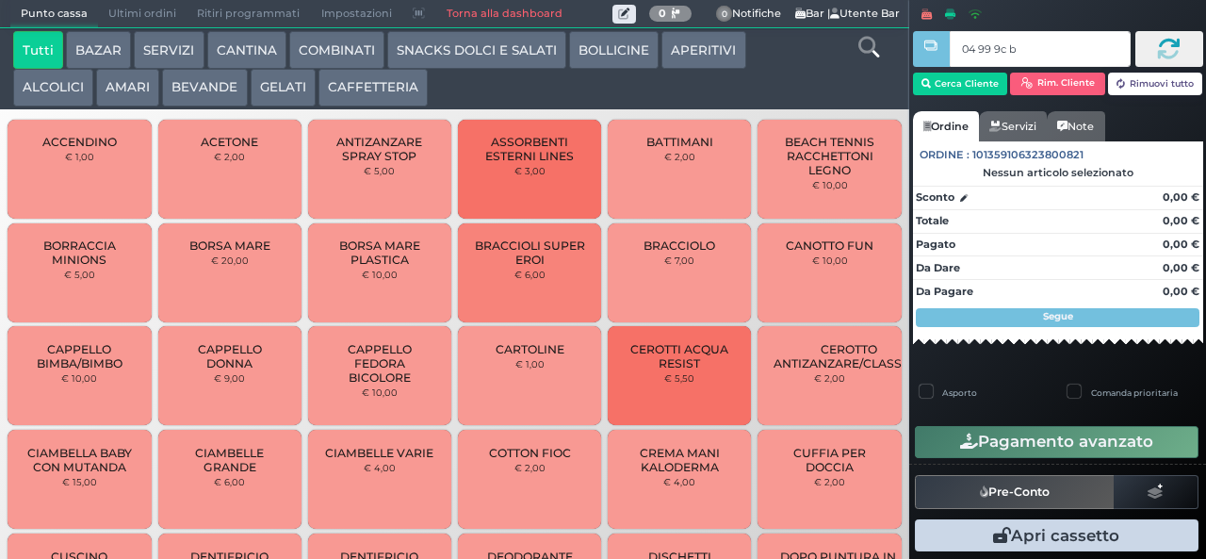
type input "04 99 9c b0"
click at [502, 50] on button "SNACKS DOLCI E SALATI" at bounding box center [476, 50] width 179 height 38
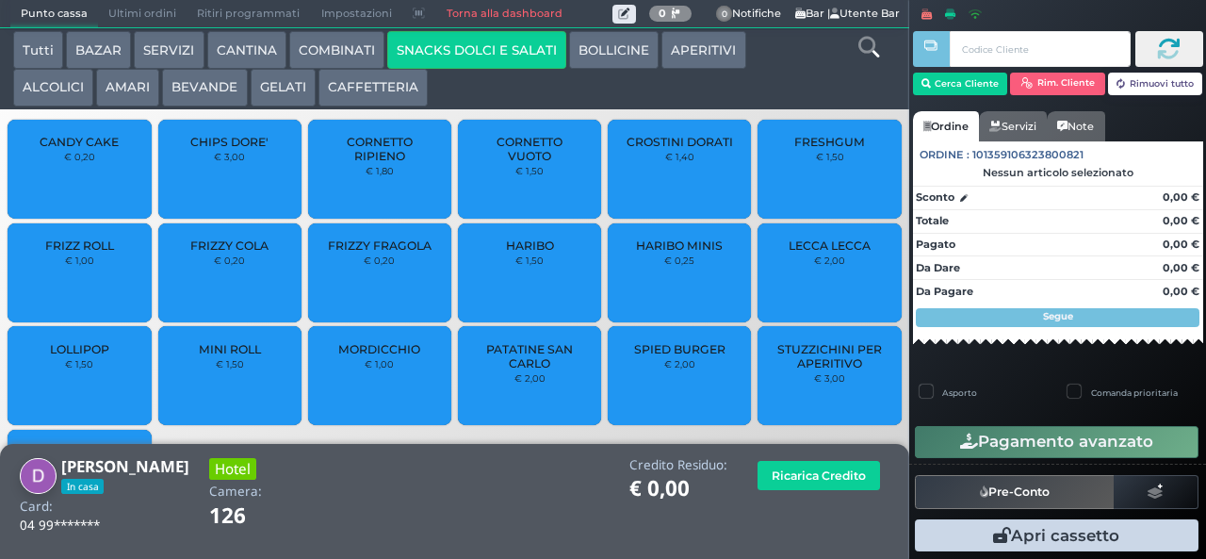
click at [671, 162] on small "€ 1,40" at bounding box center [679, 156] width 29 height 11
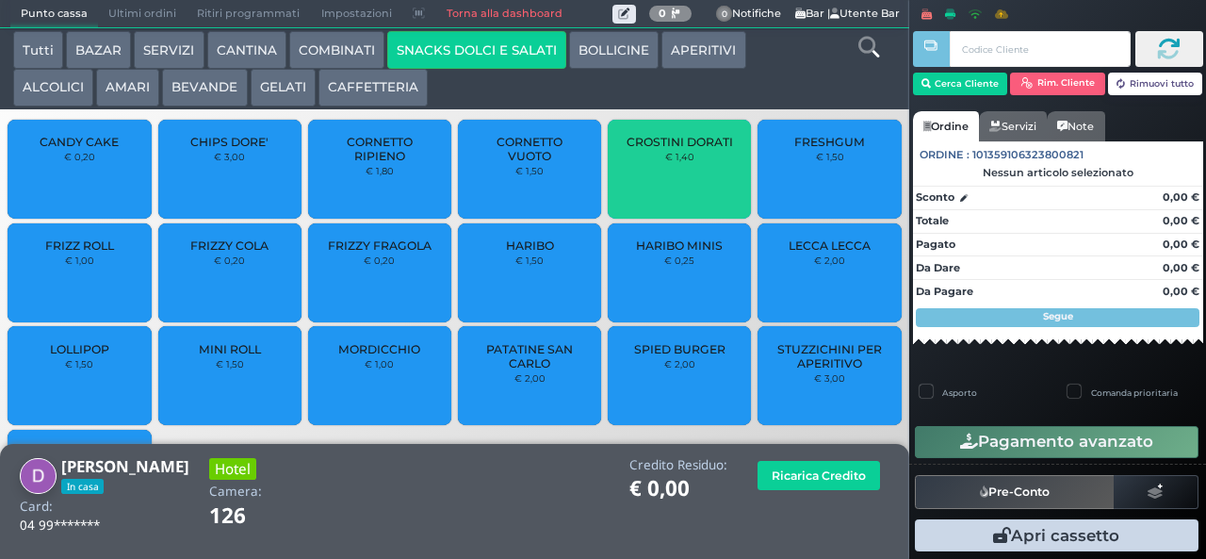
click at [681, 149] on span "CROSTINI DORATI" at bounding box center [680, 142] width 106 height 14
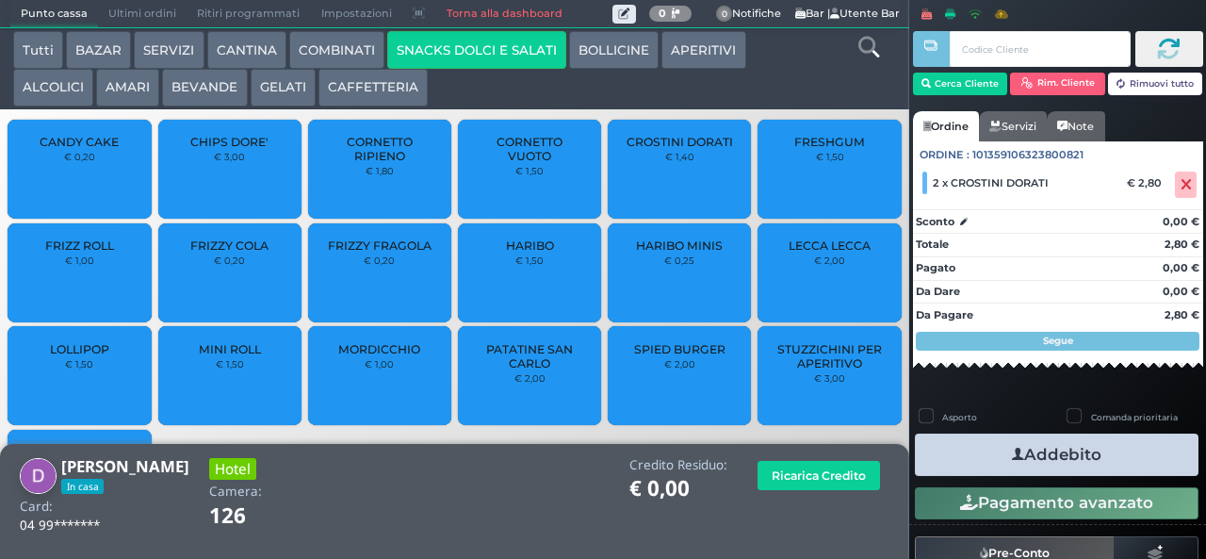
click at [1115, 464] on button "Addebito" at bounding box center [1057, 454] width 284 height 42
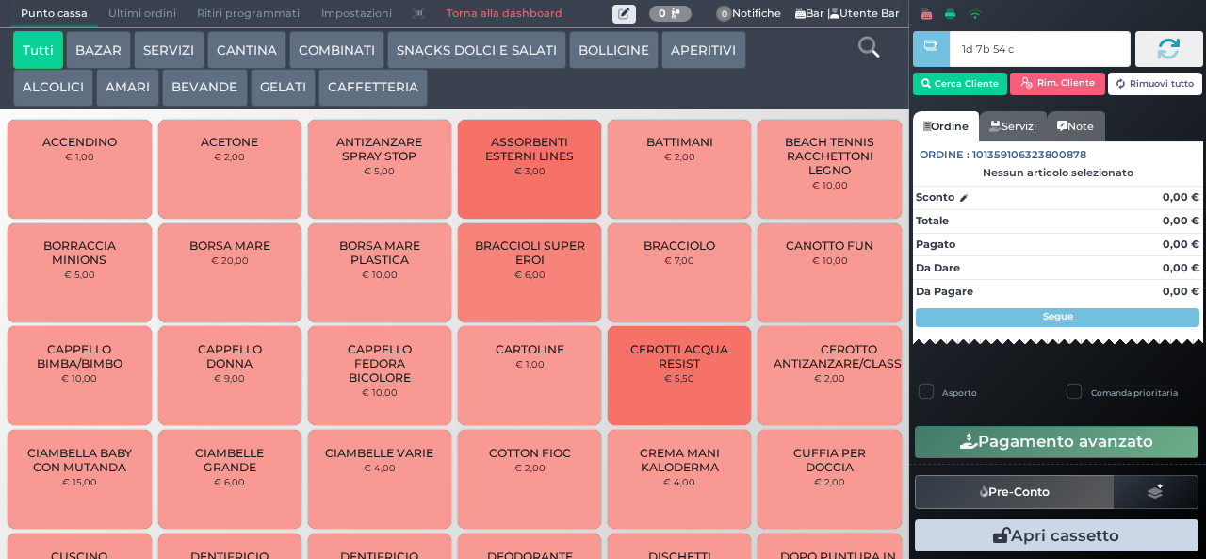
type input "1d 7b 54 c3"
click at [274, 93] on button "GELATI" at bounding box center [283, 88] width 65 height 38
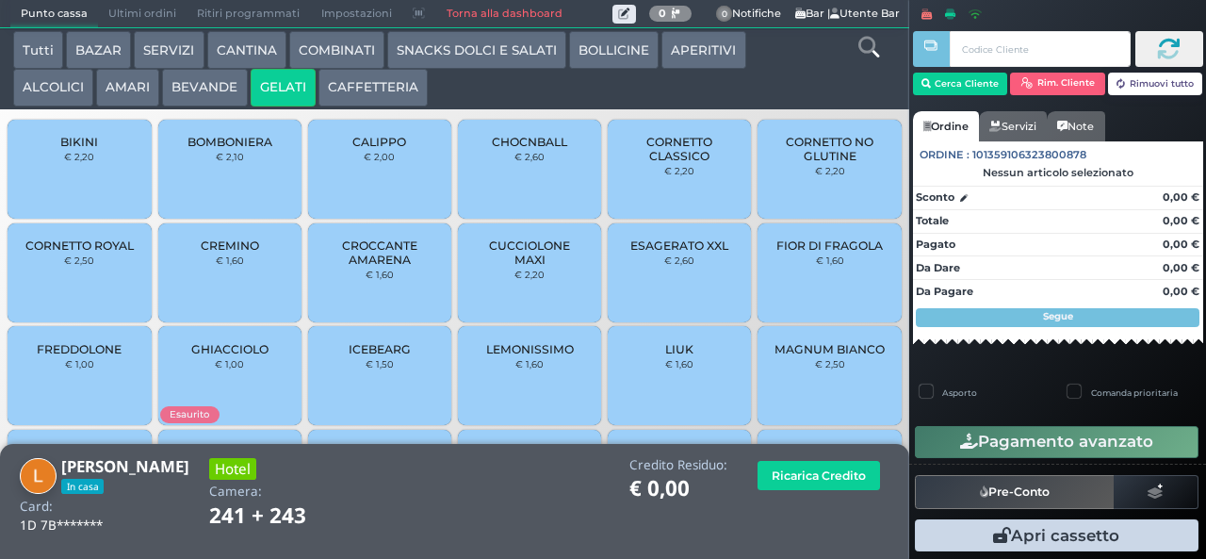
click at [388, 149] on span "CALIPPO" at bounding box center [379, 142] width 54 height 14
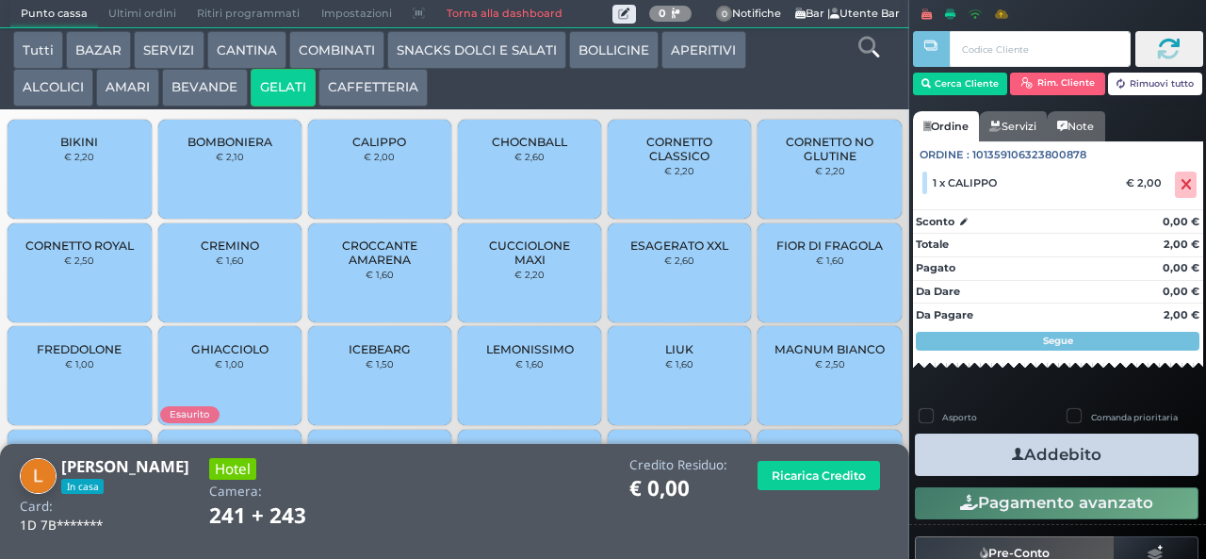
click at [1048, 460] on button "Addebito" at bounding box center [1057, 454] width 284 height 42
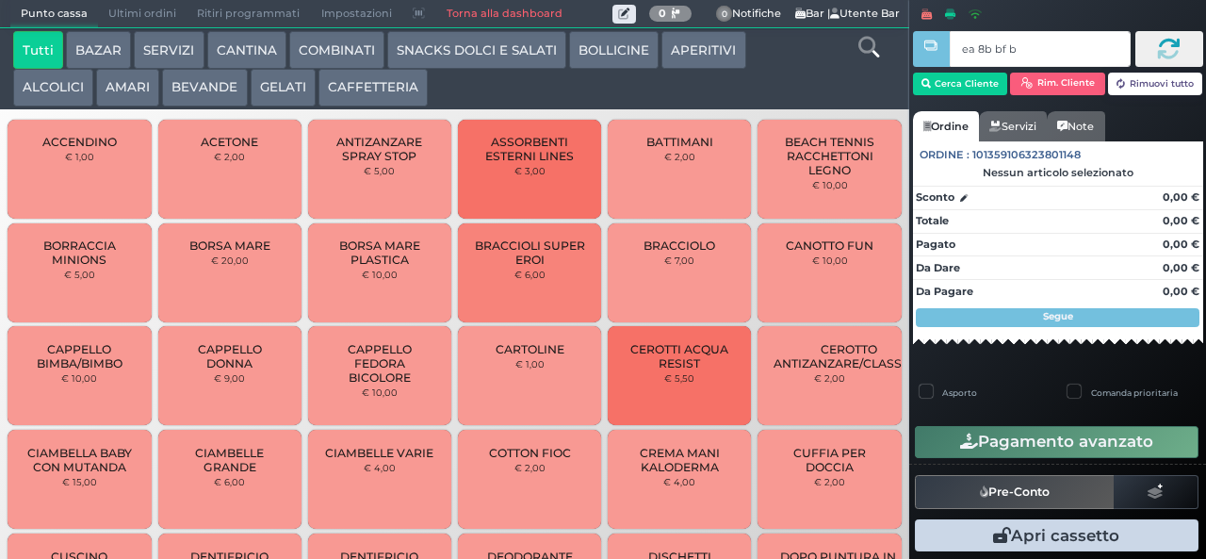
type input "ea 8b bf b9"
click at [277, 91] on button "GELATI" at bounding box center [283, 88] width 65 height 38
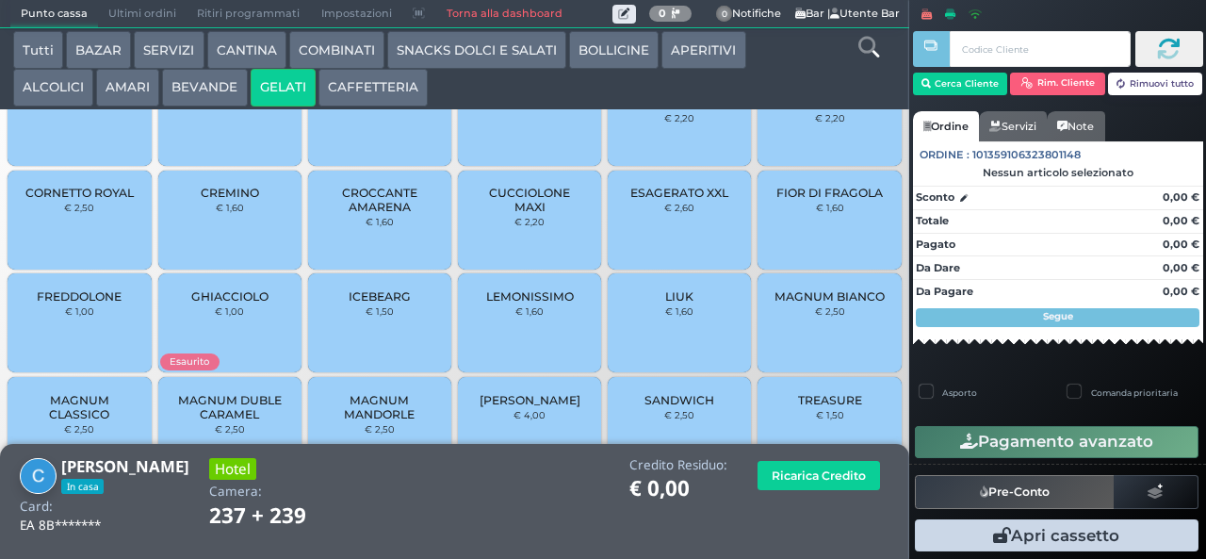
scroll to position [125, 0]
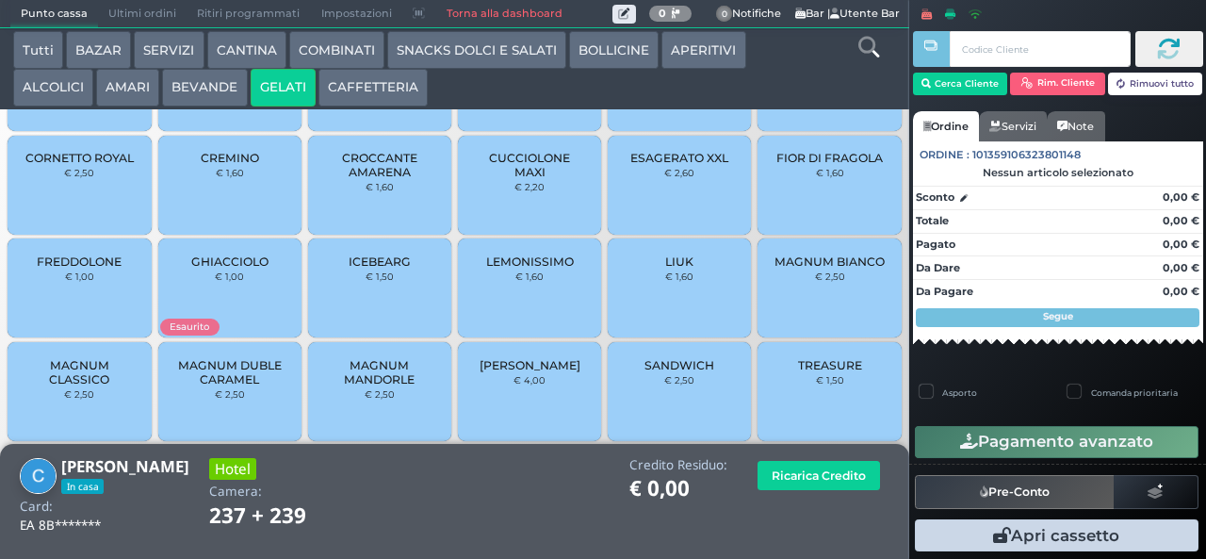
click at [85, 384] on span "MAGNUM CLASSICO" at bounding box center [80, 372] width 112 height 28
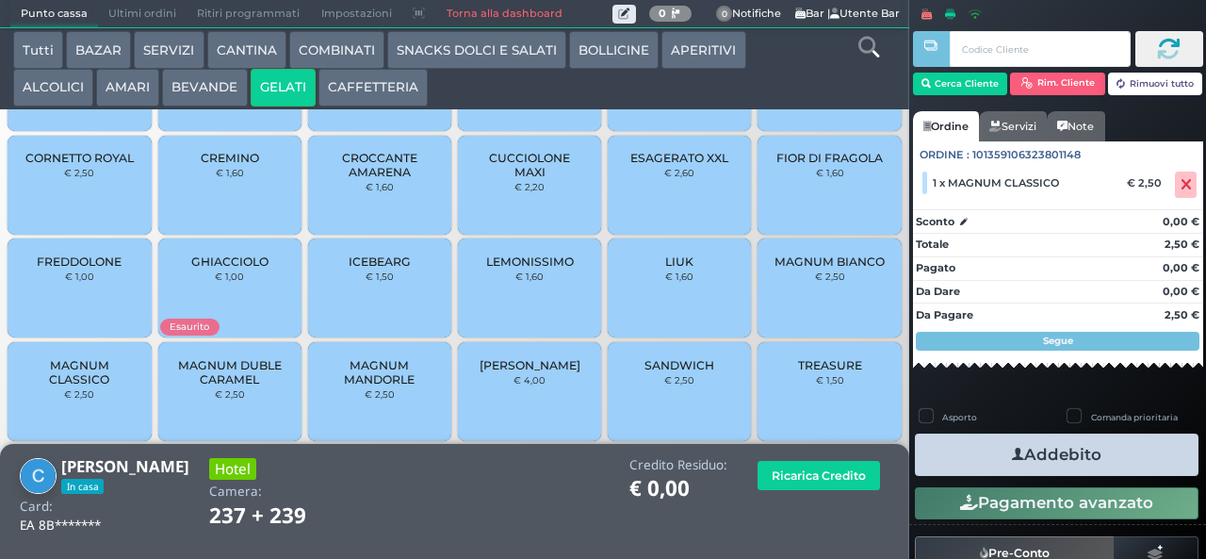
click at [1102, 460] on button "Addebito" at bounding box center [1057, 454] width 284 height 42
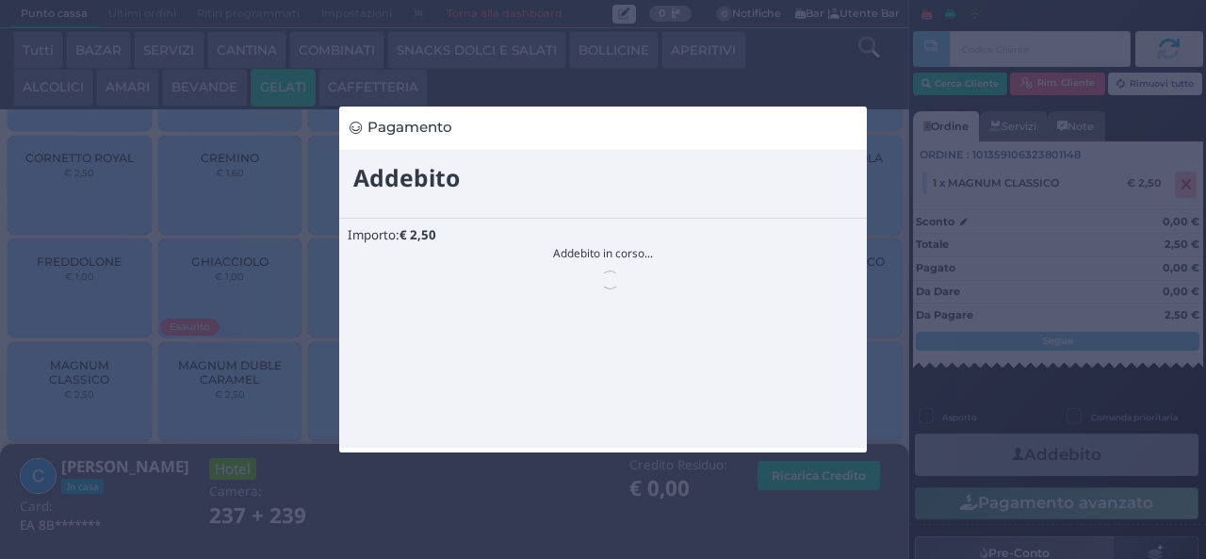
scroll to position [0, 0]
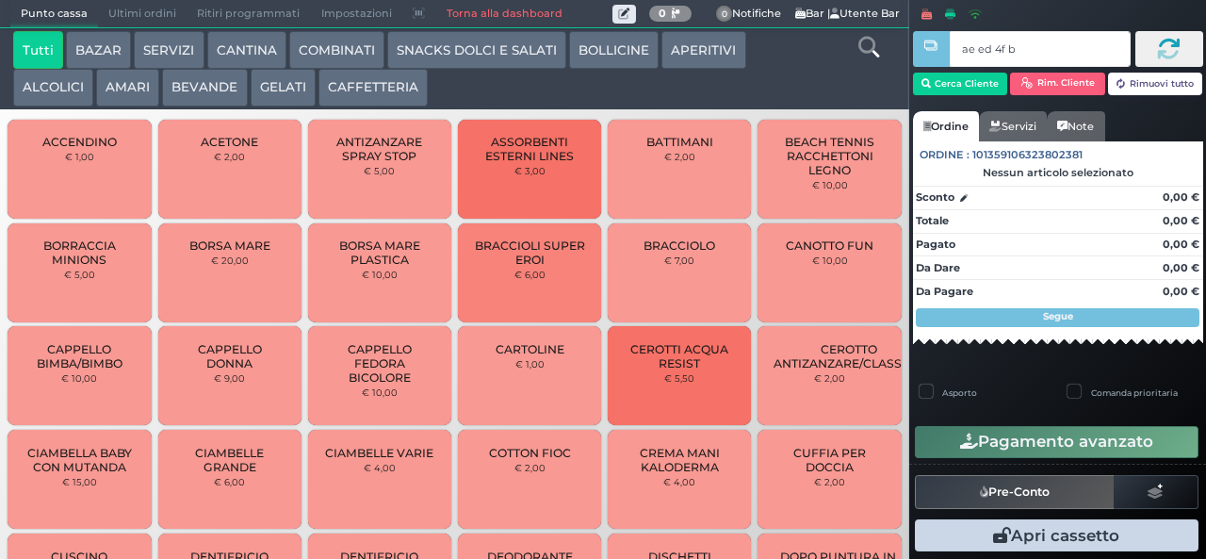
type input "ae ed 4f b9"
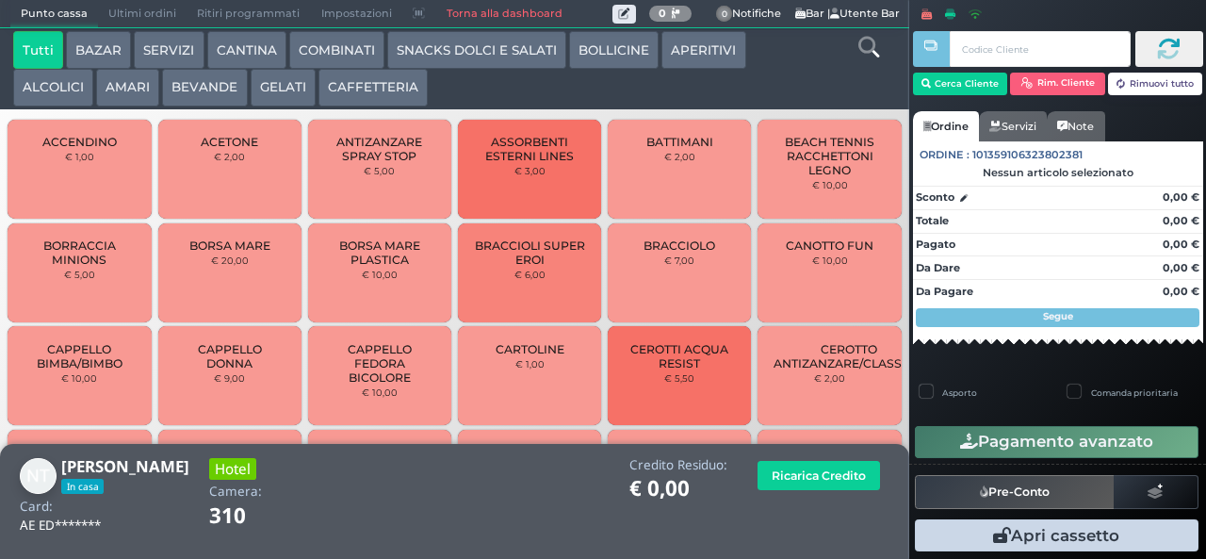
click at [452, 51] on button "SNACKS DOLCI E SALATI" at bounding box center [476, 50] width 179 height 38
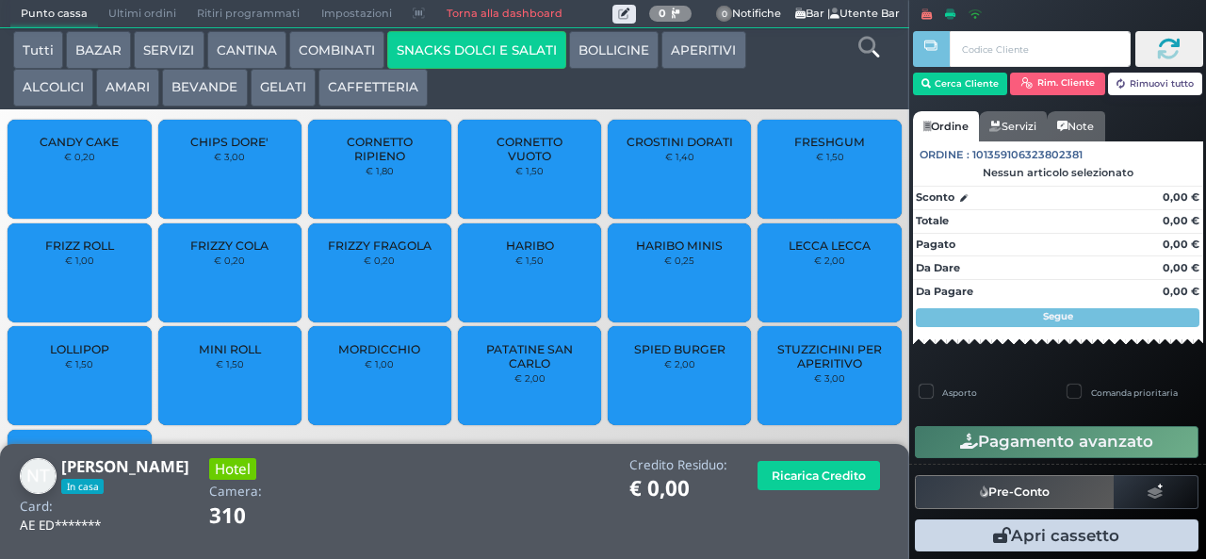
click at [663, 149] on span "CROSTINI DORATI" at bounding box center [680, 142] width 106 height 14
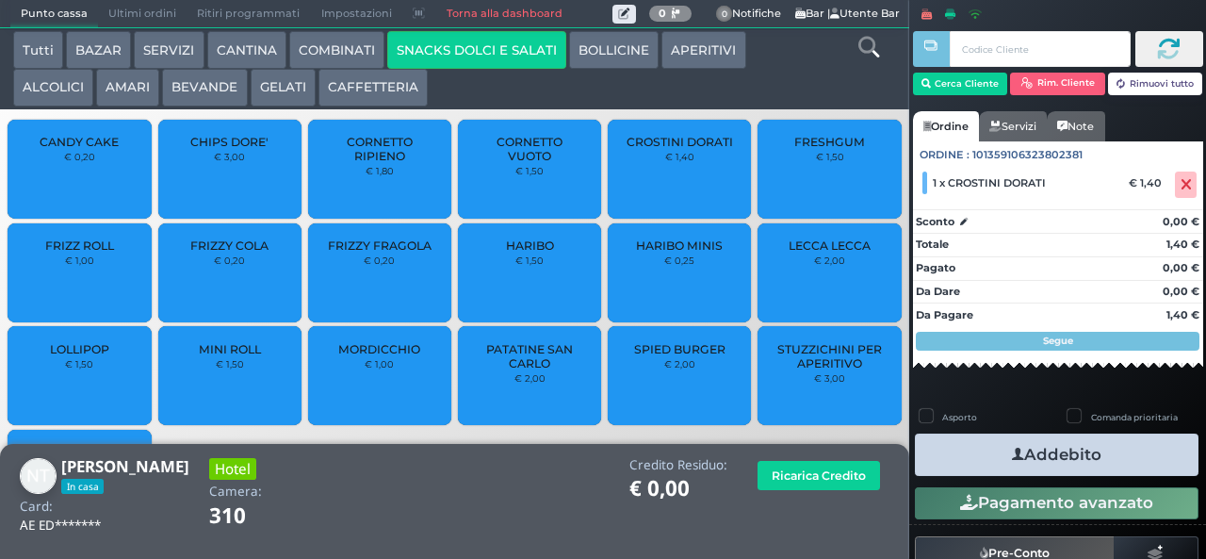
click at [1084, 453] on button "Addebito" at bounding box center [1057, 454] width 284 height 42
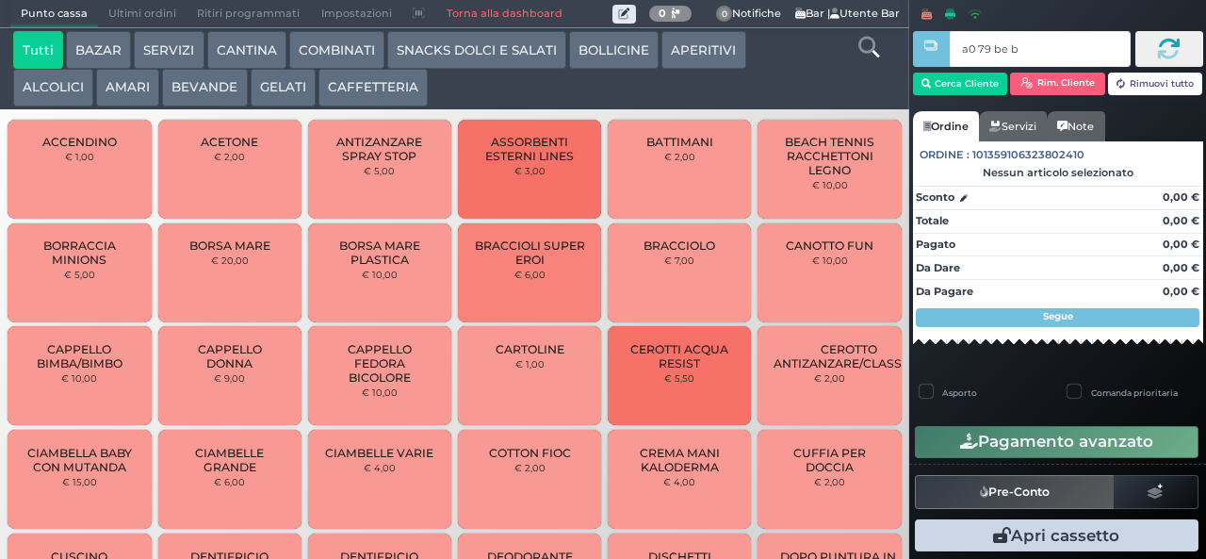
type input "a0 79 be b9"
click at [191, 94] on button "BEVANDE" at bounding box center [204, 88] width 85 height 38
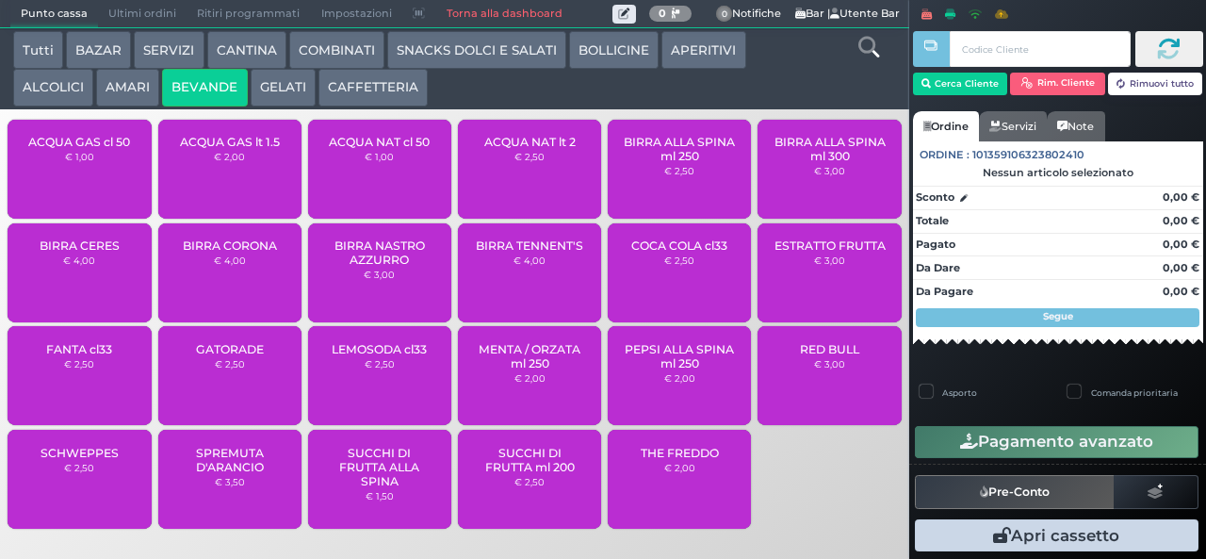
click at [505, 178] on div "ACQUA NAT lt 2 € 2,50" at bounding box center [529, 169] width 143 height 99
click at [512, 176] on div "ACQUA NAT lt 2 € 2,50" at bounding box center [529, 169] width 143 height 99
click at [523, 162] on small "€ 2,50" at bounding box center [529, 156] width 30 height 11
click at [490, 49] on button "SNACKS DOLCI E SALATI" at bounding box center [476, 50] width 179 height 38
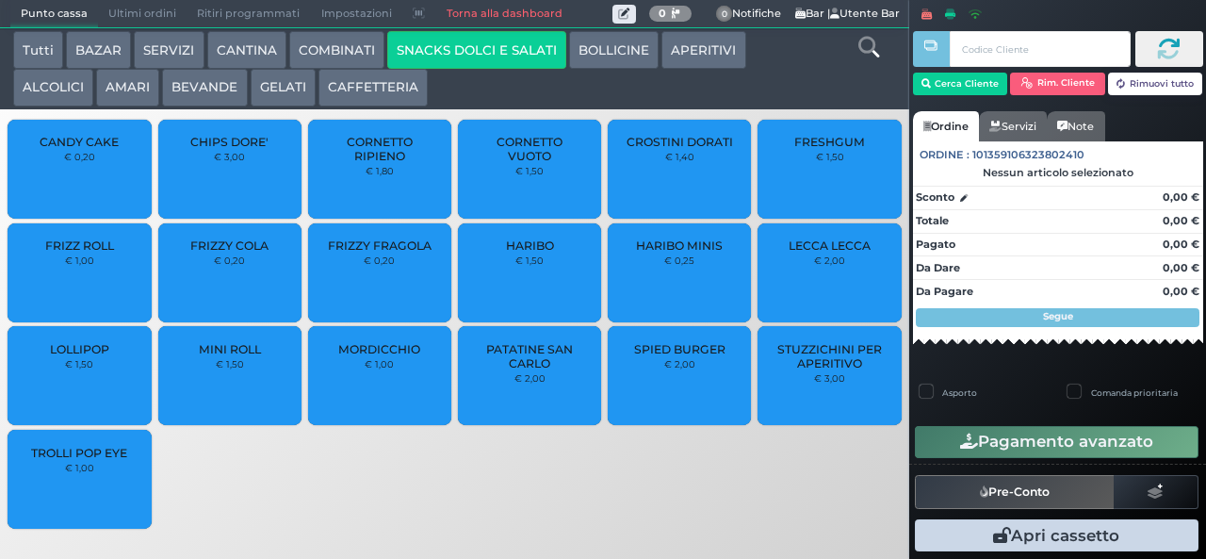
click at [518, 370] on span "PATATINE SAN CARLO" at bounding box center [530, 356] width 112 height 28
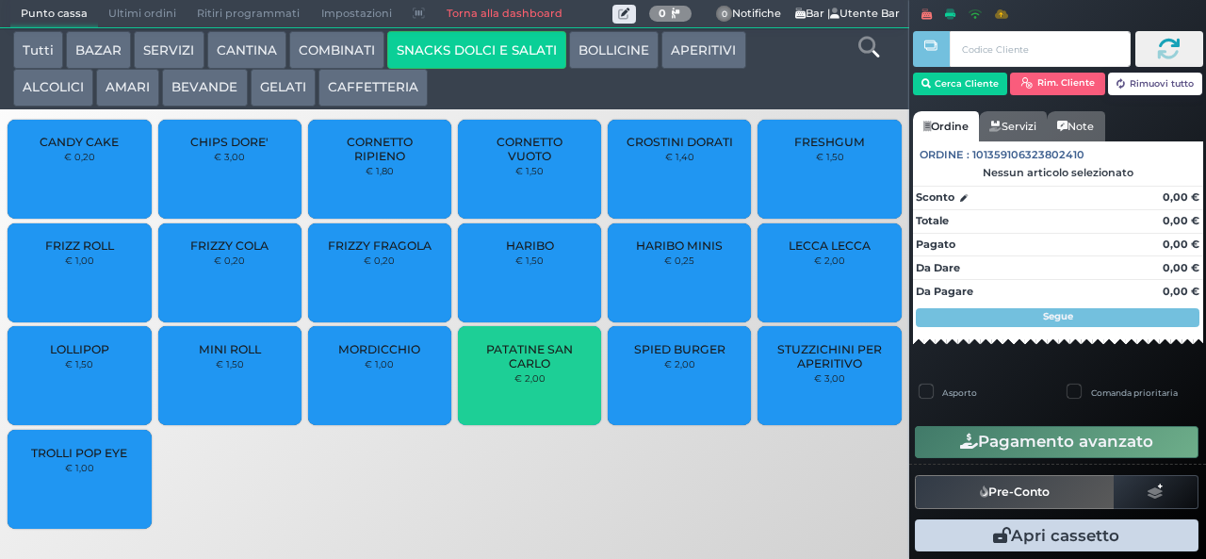
click at [521, 366] on span "PATATINE SAN CARLO" at bounding box center [530, 356] width 112 height 28
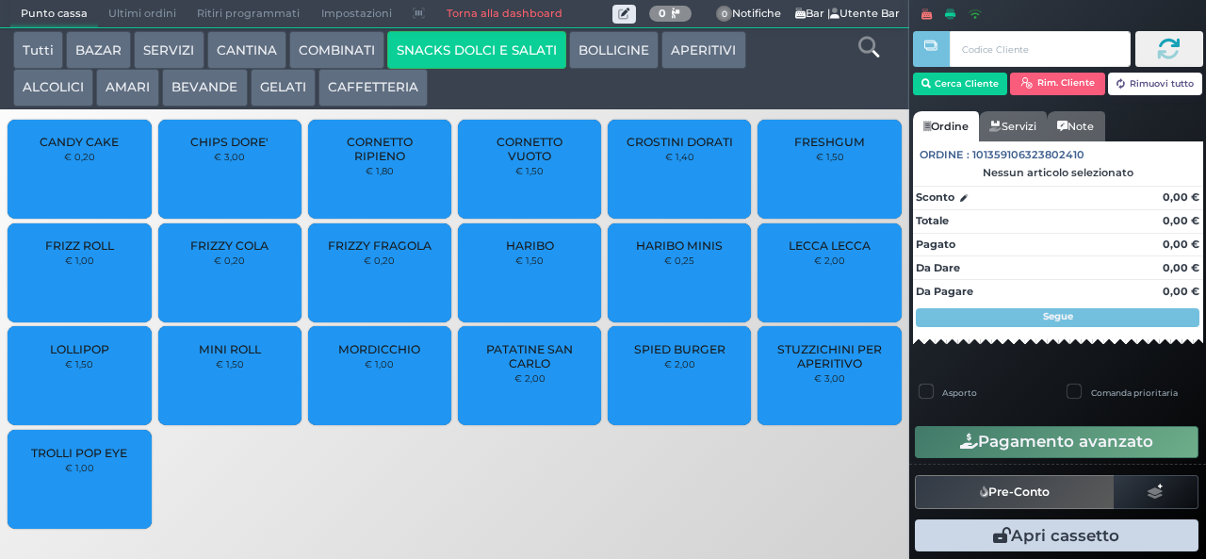
click at [747, 501] on div "CANDY CAKE € 0,20 CHIPS DORE' € 3,00 CORNETTO RIPIENO € 1,80 CORNETTO VUOTO € 1…" at bounding box center [454, 326] width 909 height 423
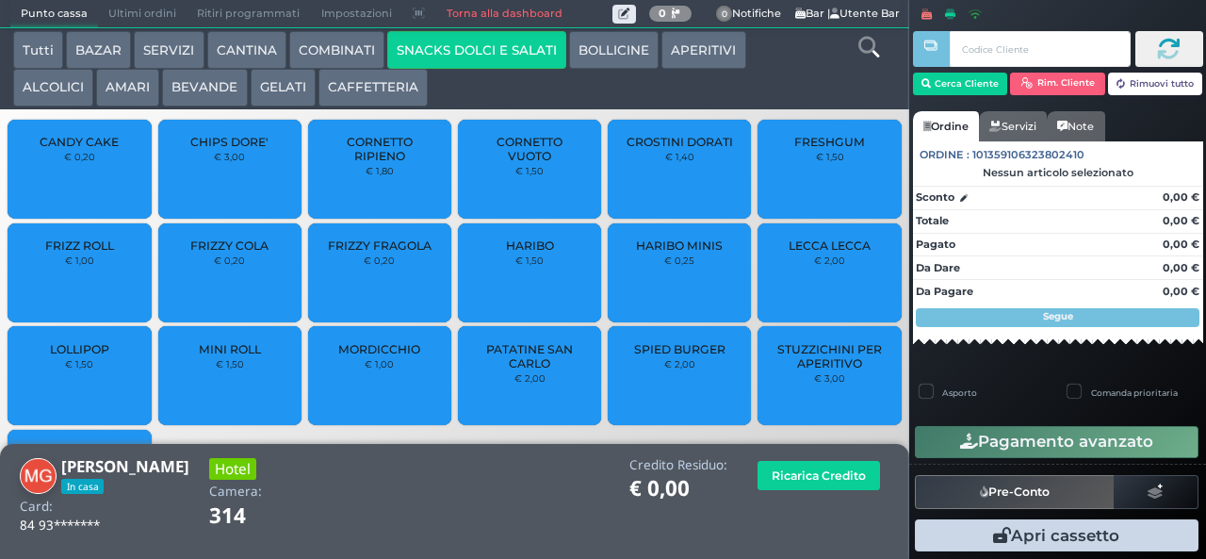
click at [514, 370] on span "PATATINE SAN CARLO" at bounding box center [530, 356] width 112 height 28
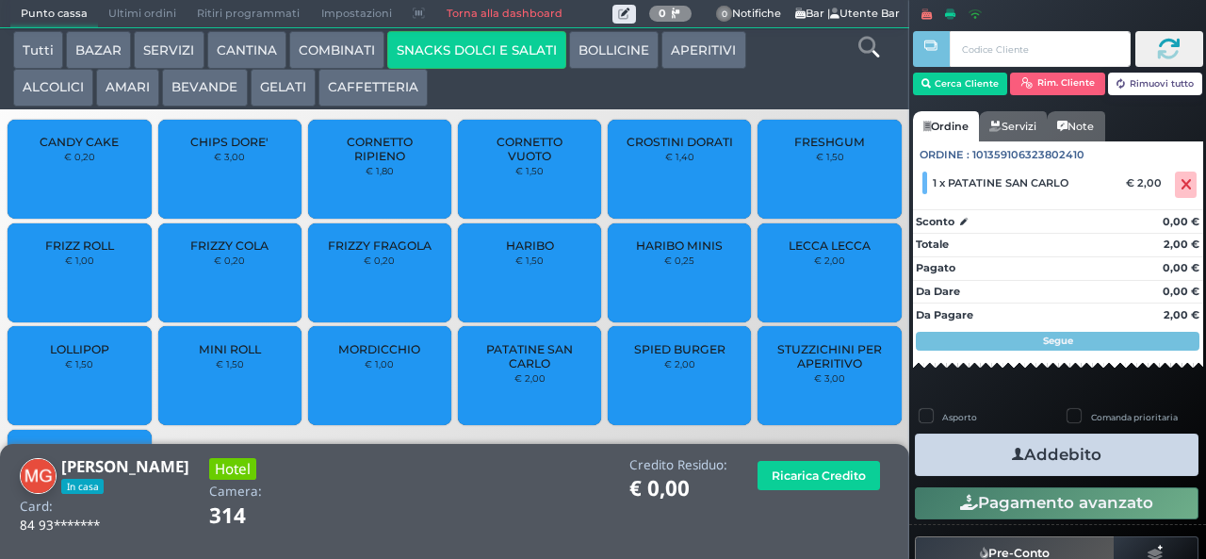
click at [1064, 453] on button "Addebito" at bounding box center [1057, 454] width 284 height 42
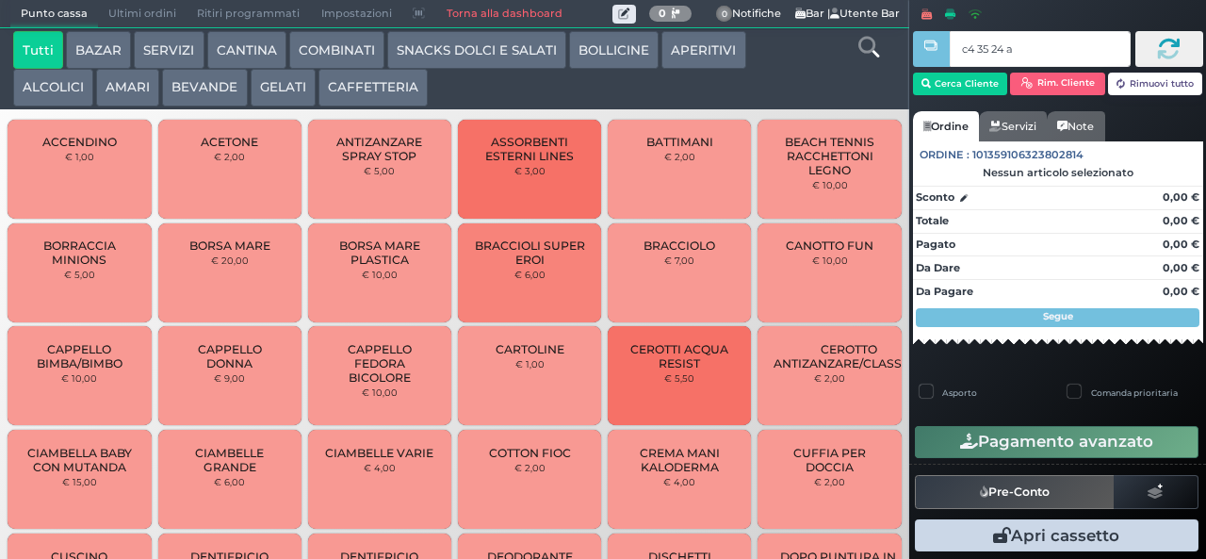
type input "c4 35 24 af"
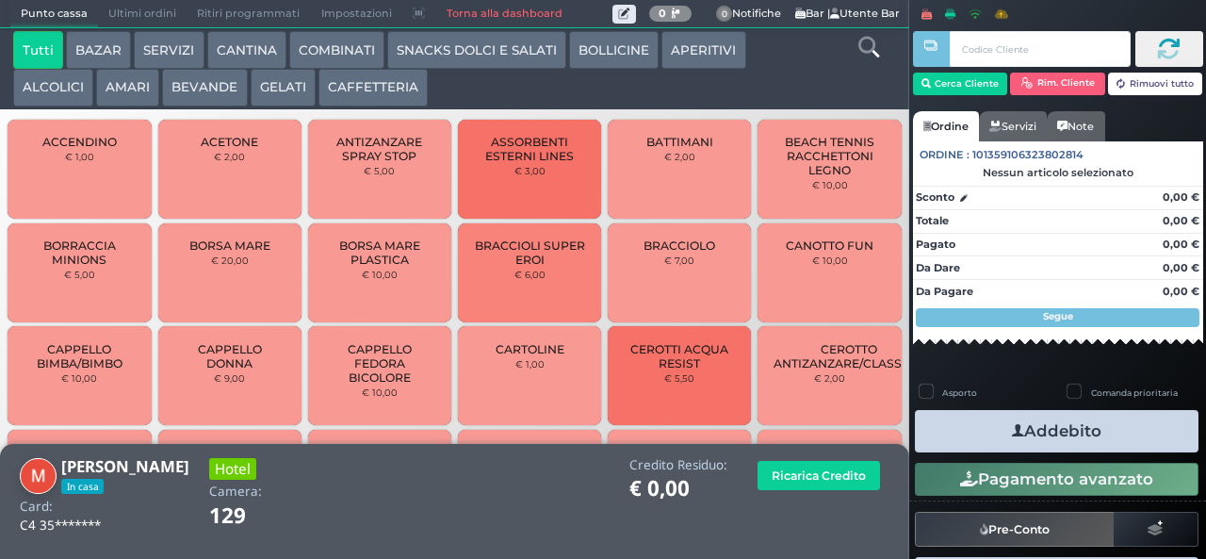
click at [865, 50] on icon at bounding box center [868, 47] width 21 height 21
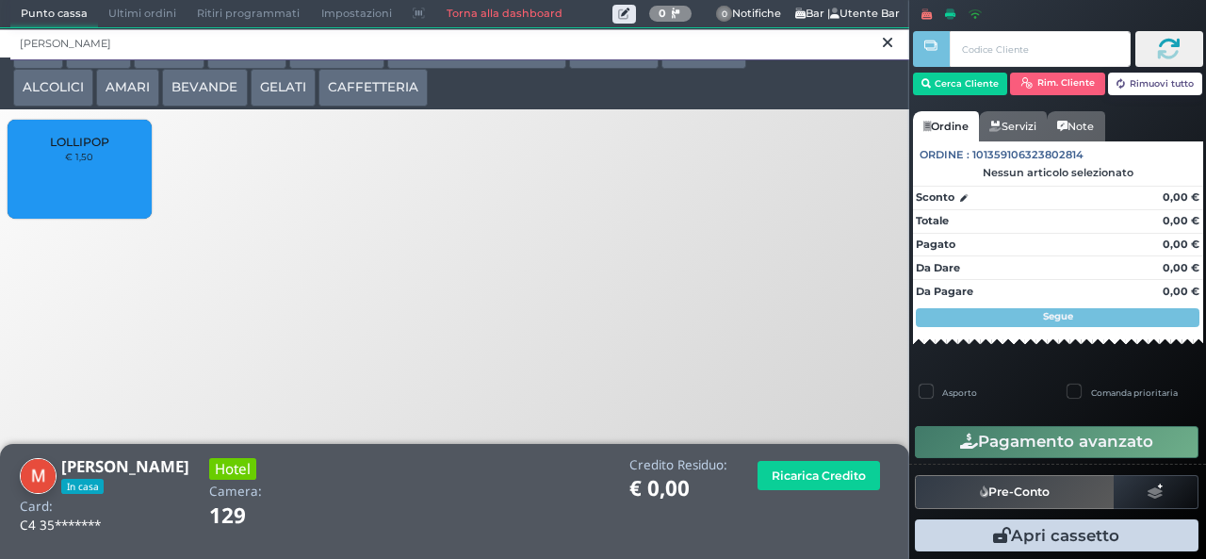
type input "lolli"
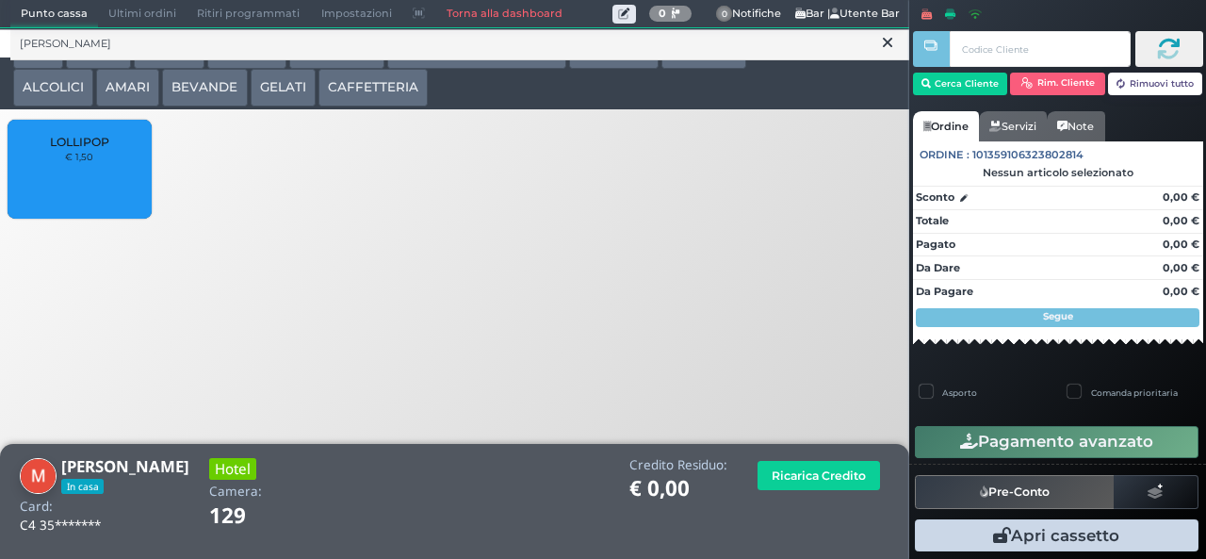
click at [74, 148] on span "LOLLIPOP" at bounding box center [79, 142] width 59 height 14
click at [62, 149] on span "LOLLIPOP" at bounding box center [79, 142] width 59 height 14
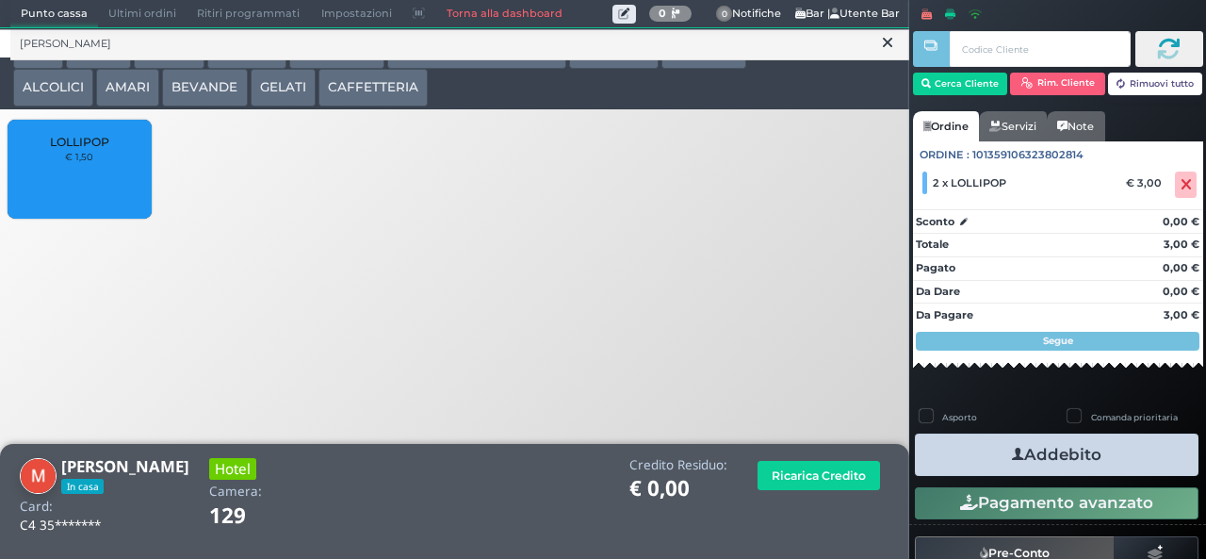
click at [1085, 454] on button "Addebito" at bounding box center [1057, 454] width 284 height 42
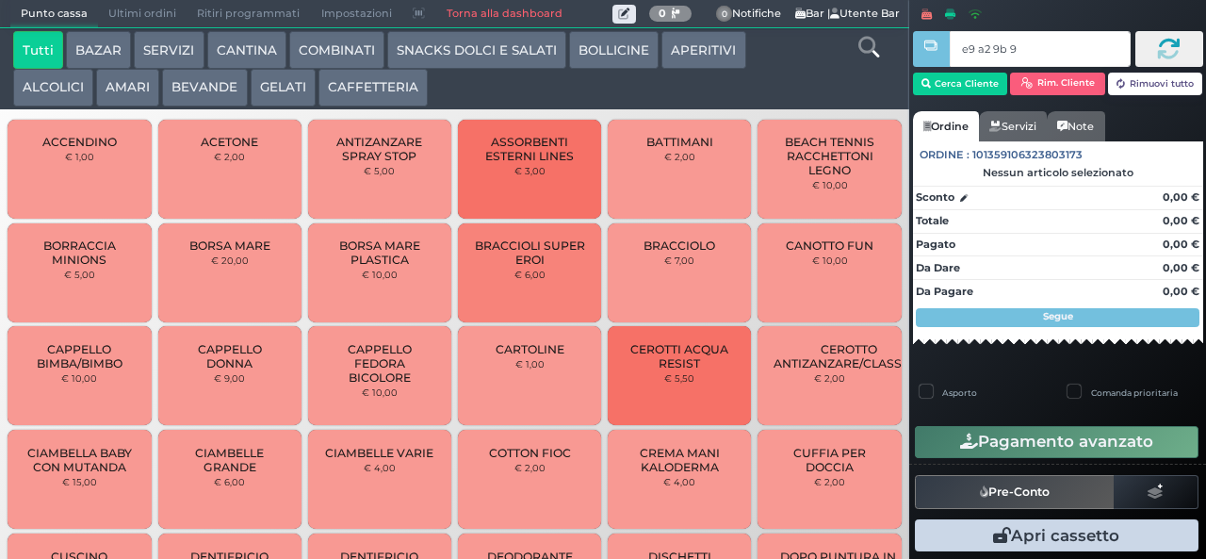
type input "e9 a2 9b 94"
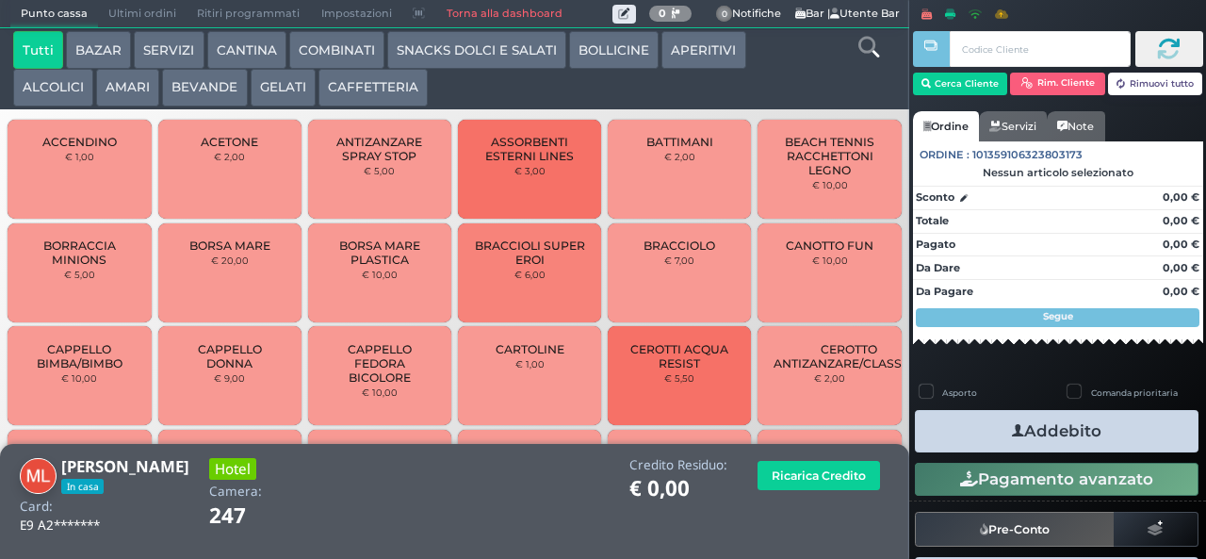
click at [505, 45] on button "SNACKS DOLCI E SALATI" at bounding box center [476, 50] width 179 height 38
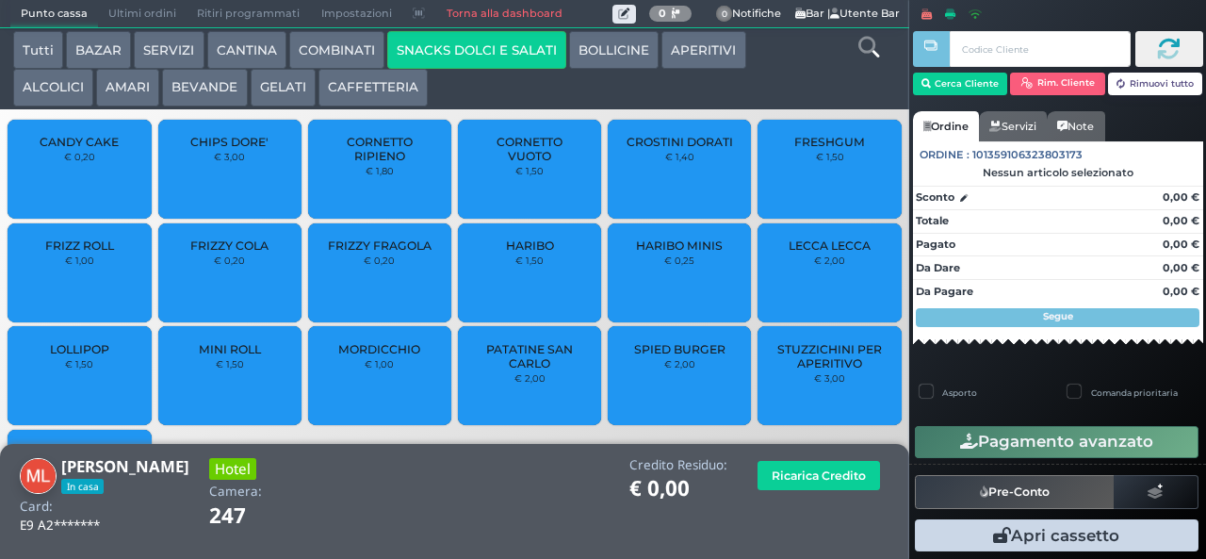
click at [524, 370] on span "PATATINE SAN CARLO" at bounding box center [530, 356] width 112 height 28
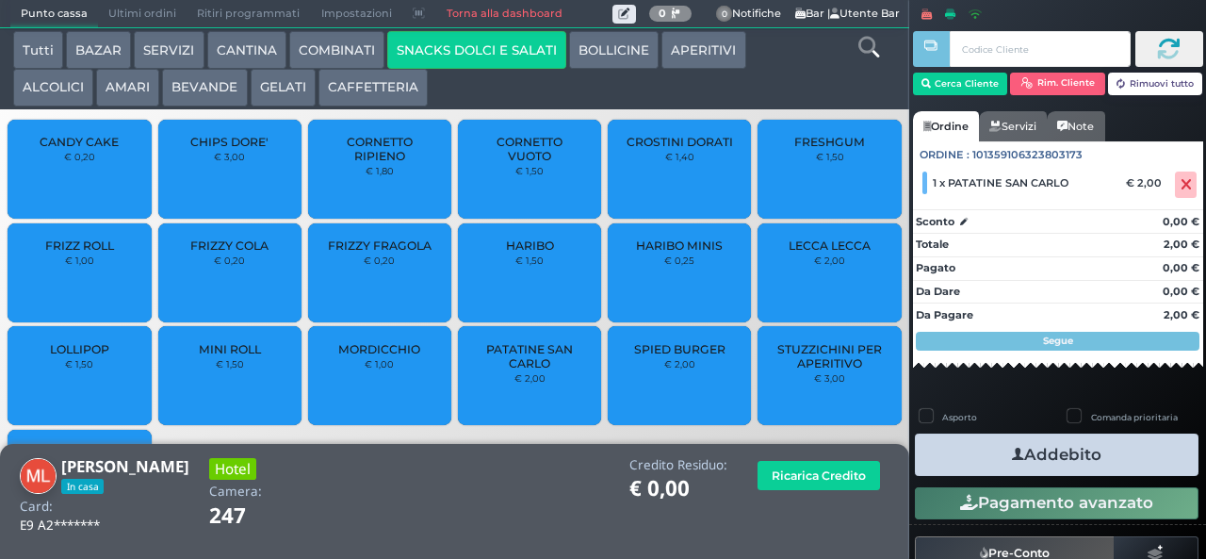
click at [1075, 454] on button "Addebito" at bounding box center [1057, 454] width 284 height 42
